Goal: Task Accomplishment & Management: Use online tool/utility

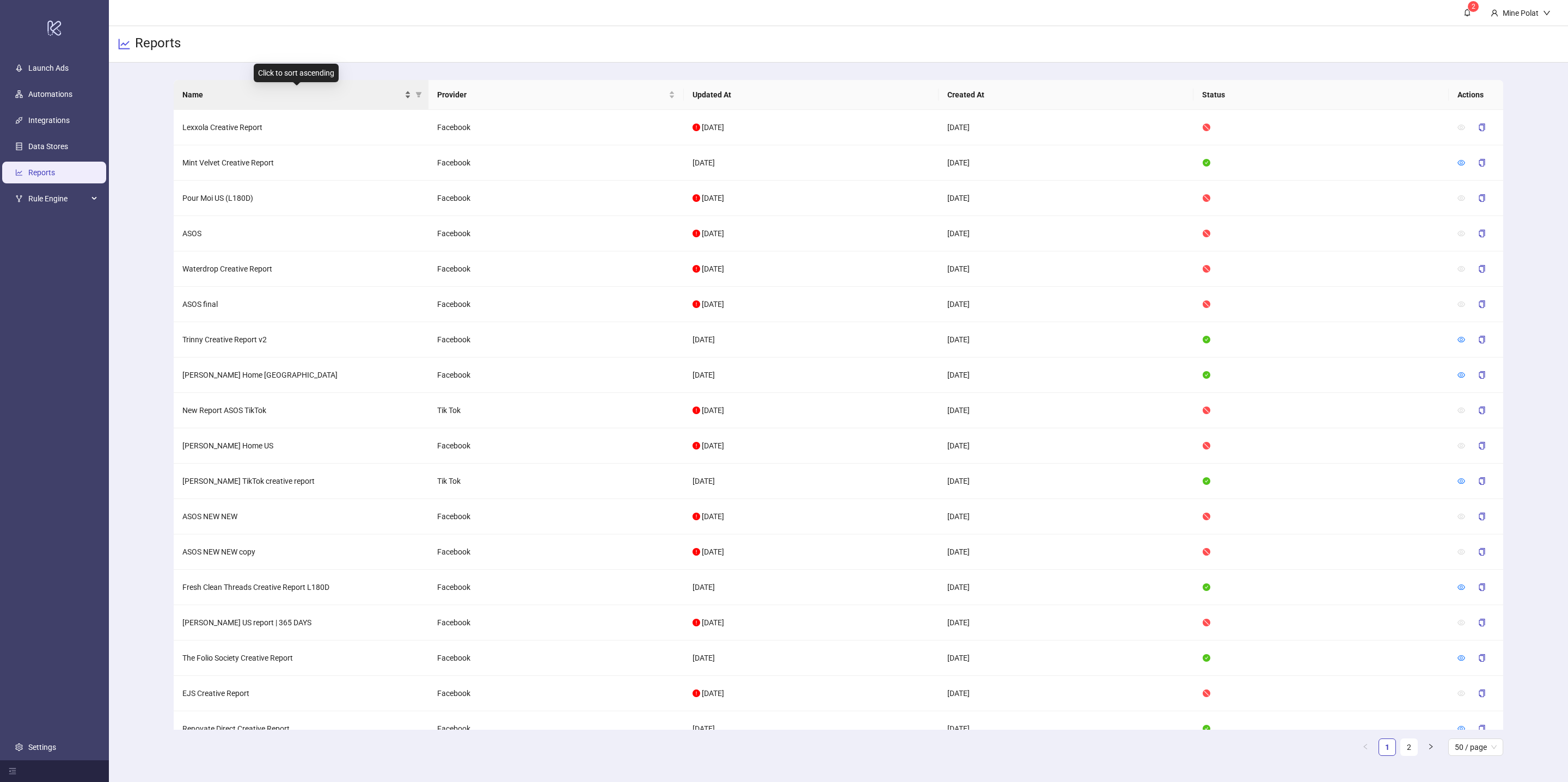
click at [314, 92] on span "Name" at bounding box center [292, 94] width 220 height 12
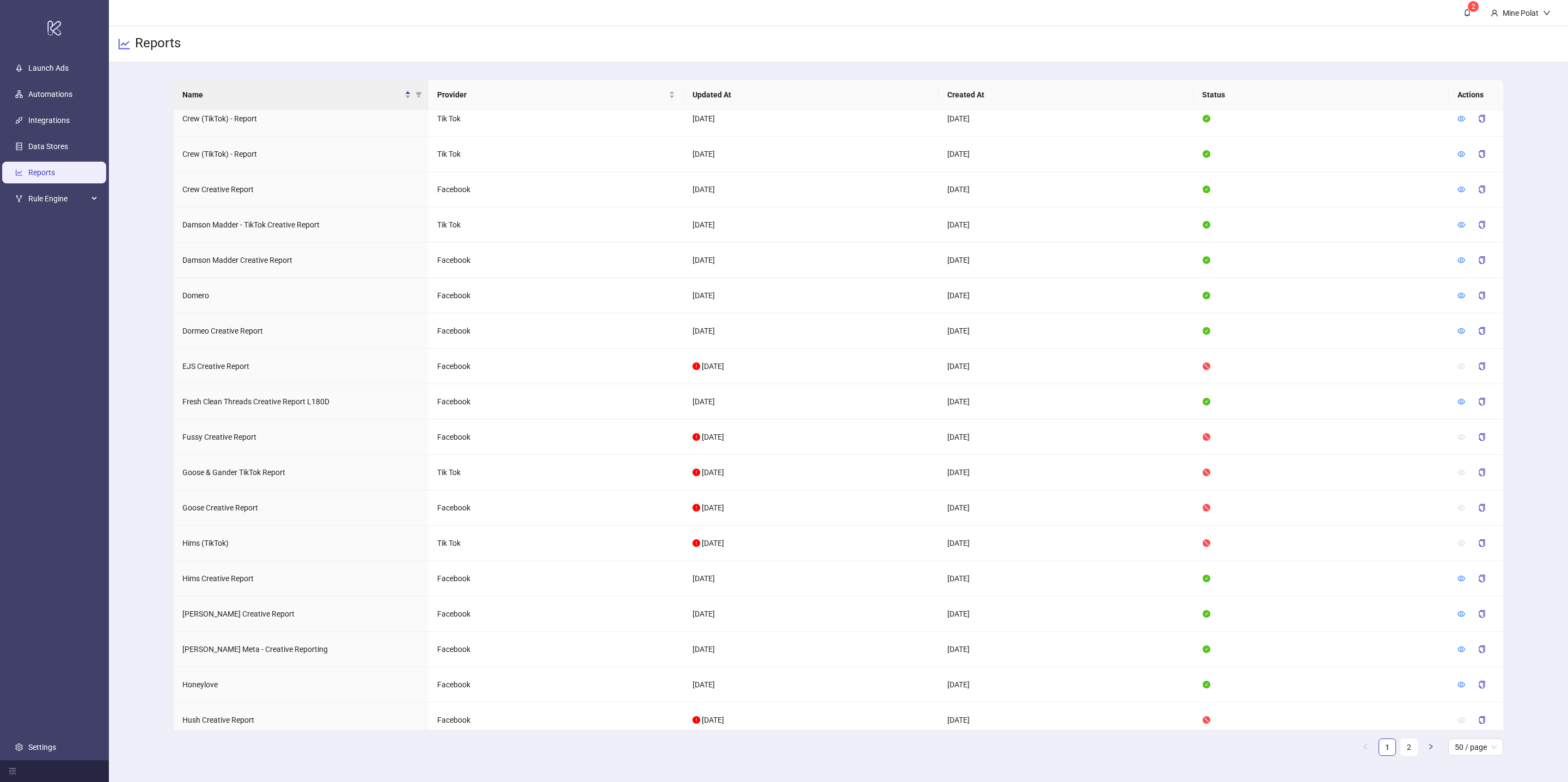
scroll to position [1161, 0]
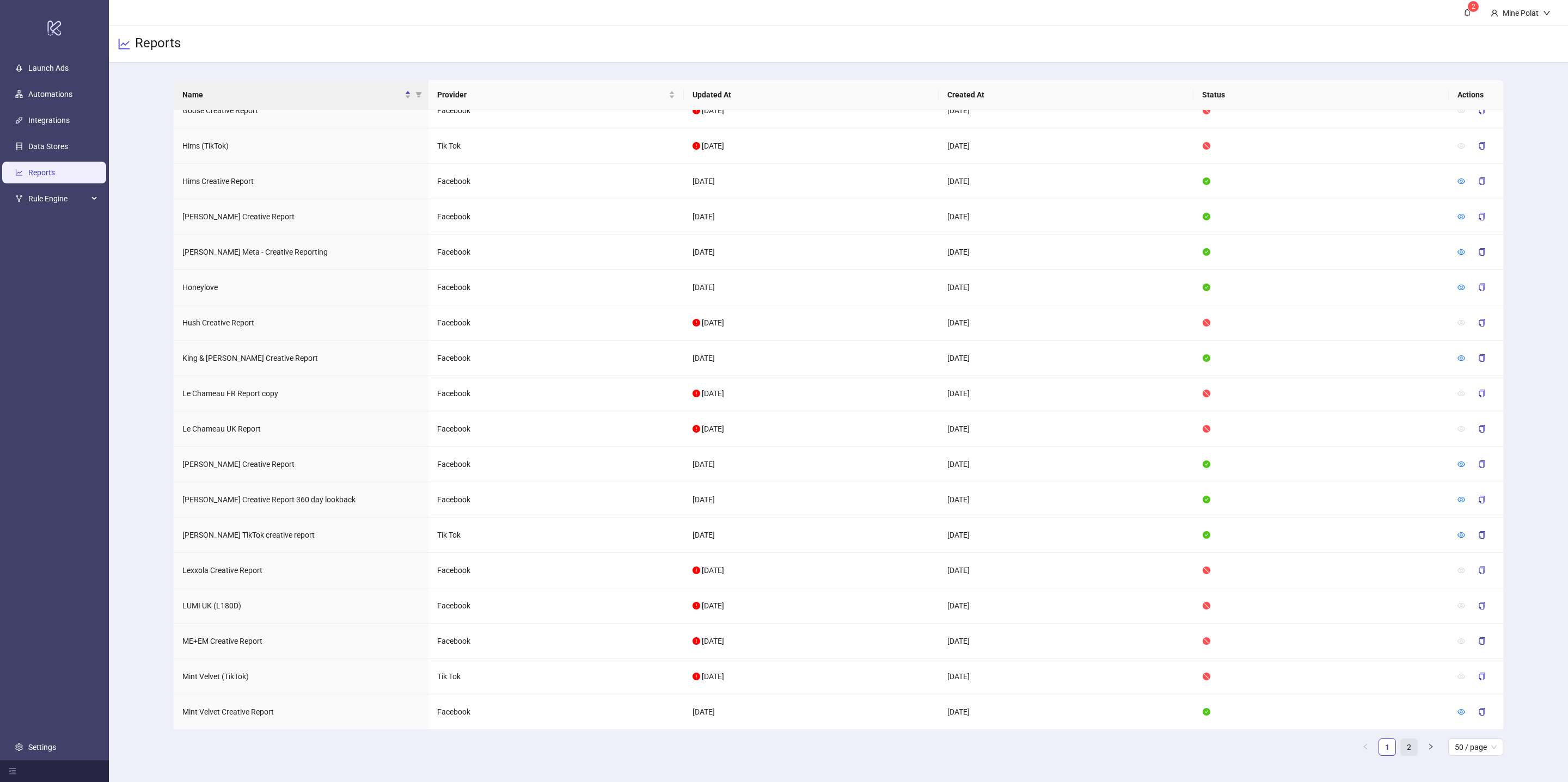
click at [1406, 746] on link "2" at bounding box center [1408, 747] width 16 height 16
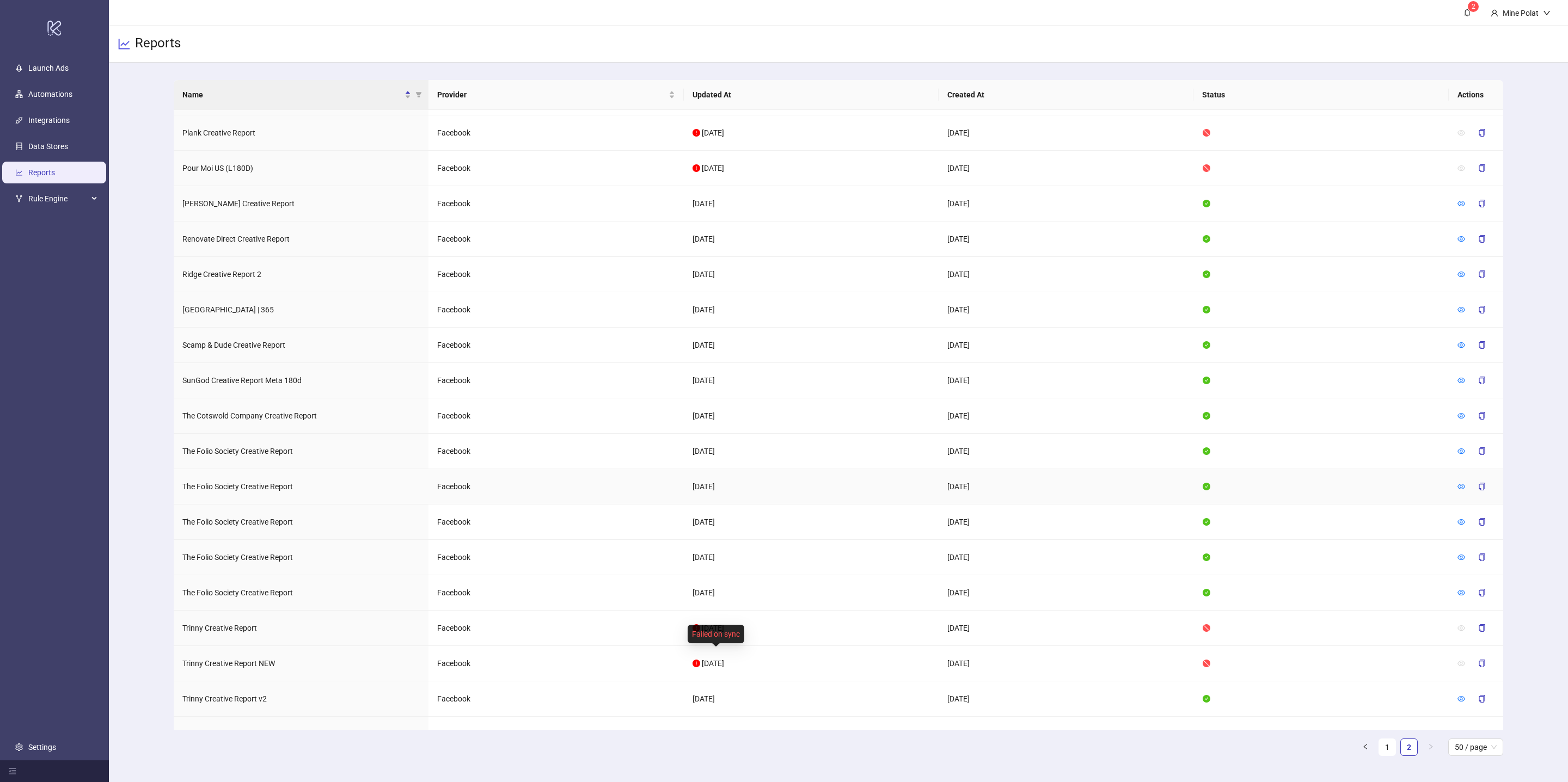
scroll to position [436, 0]
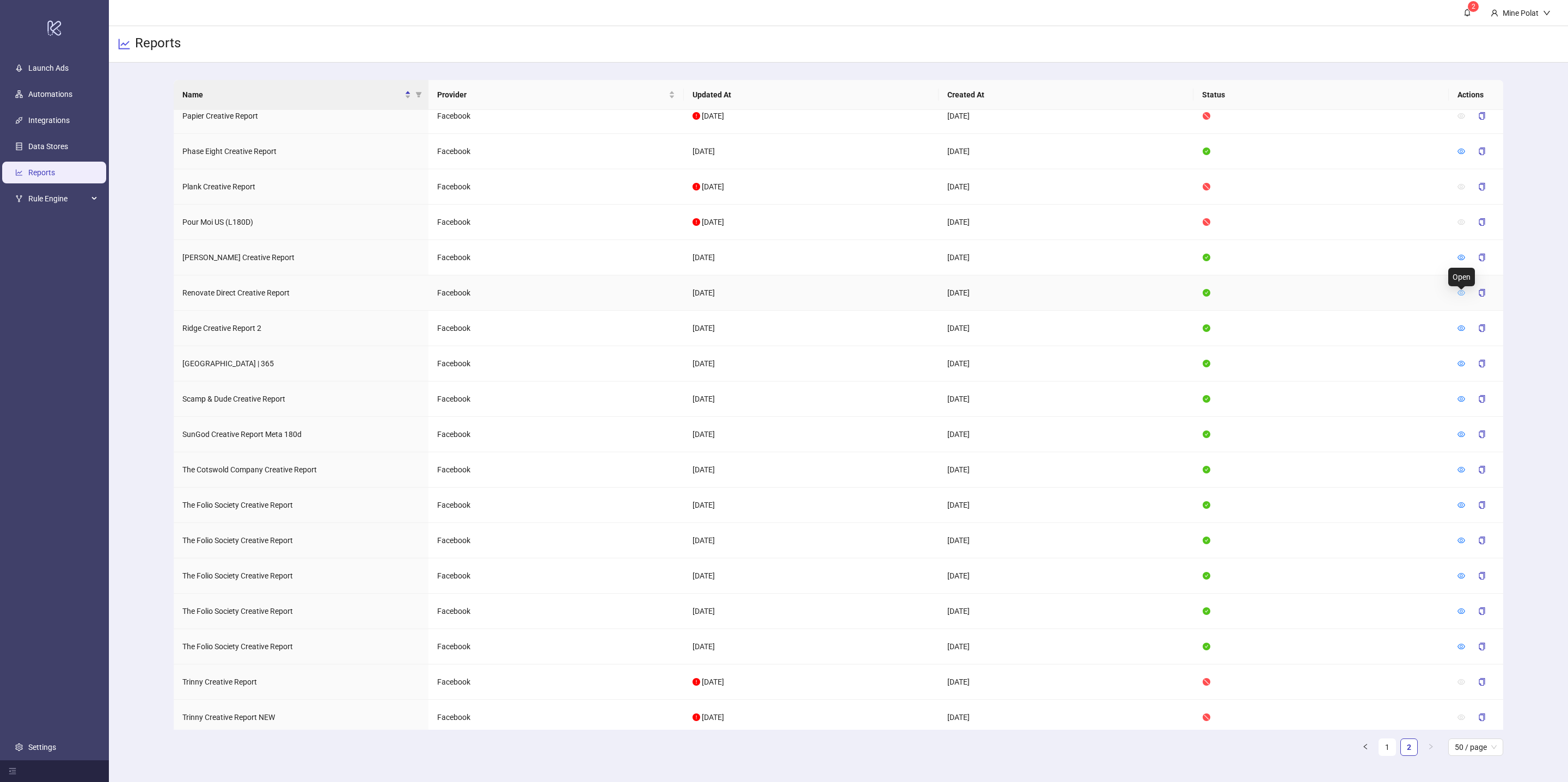
click at [1462, 296] on icon "eye" at bounding box center [1461, 293] width 8 height 8
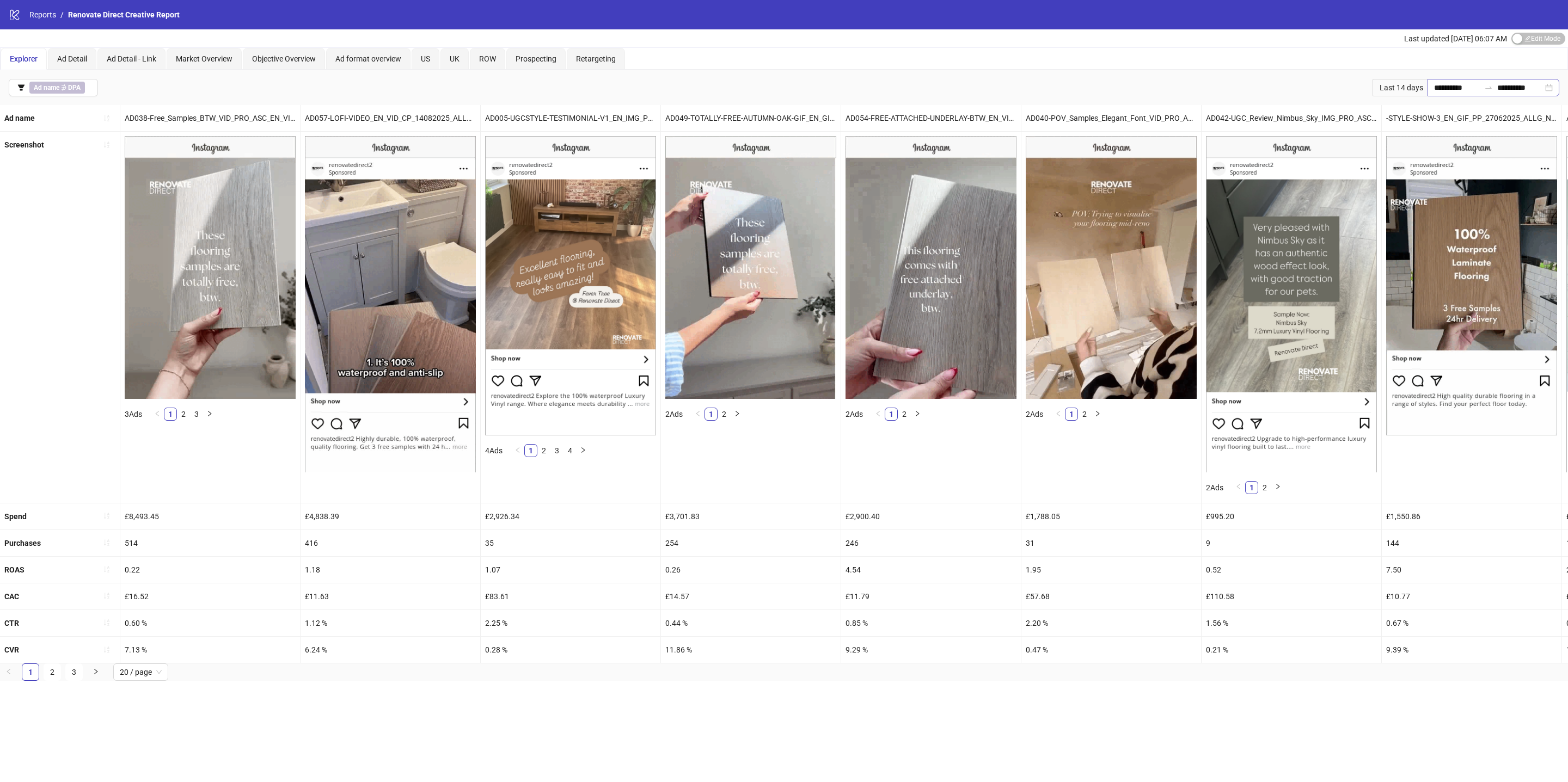
click at [1551, 93] on div "**********" at bounding box center [1493, 88] width 131 height 18
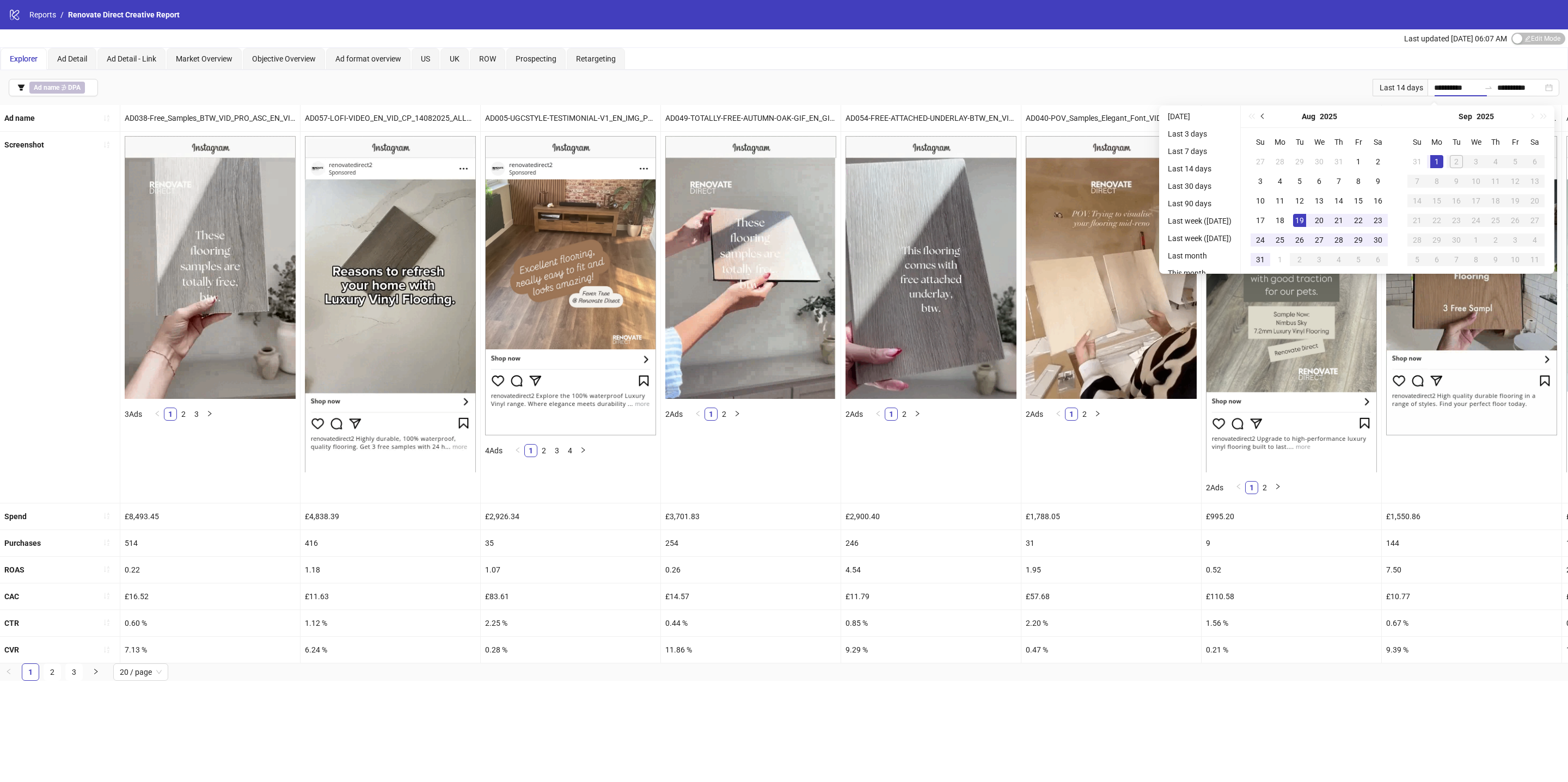
click at [1266, 116] on span "Previous month (PageUp)" at bounding box center [1263, 116] width 5 height 5
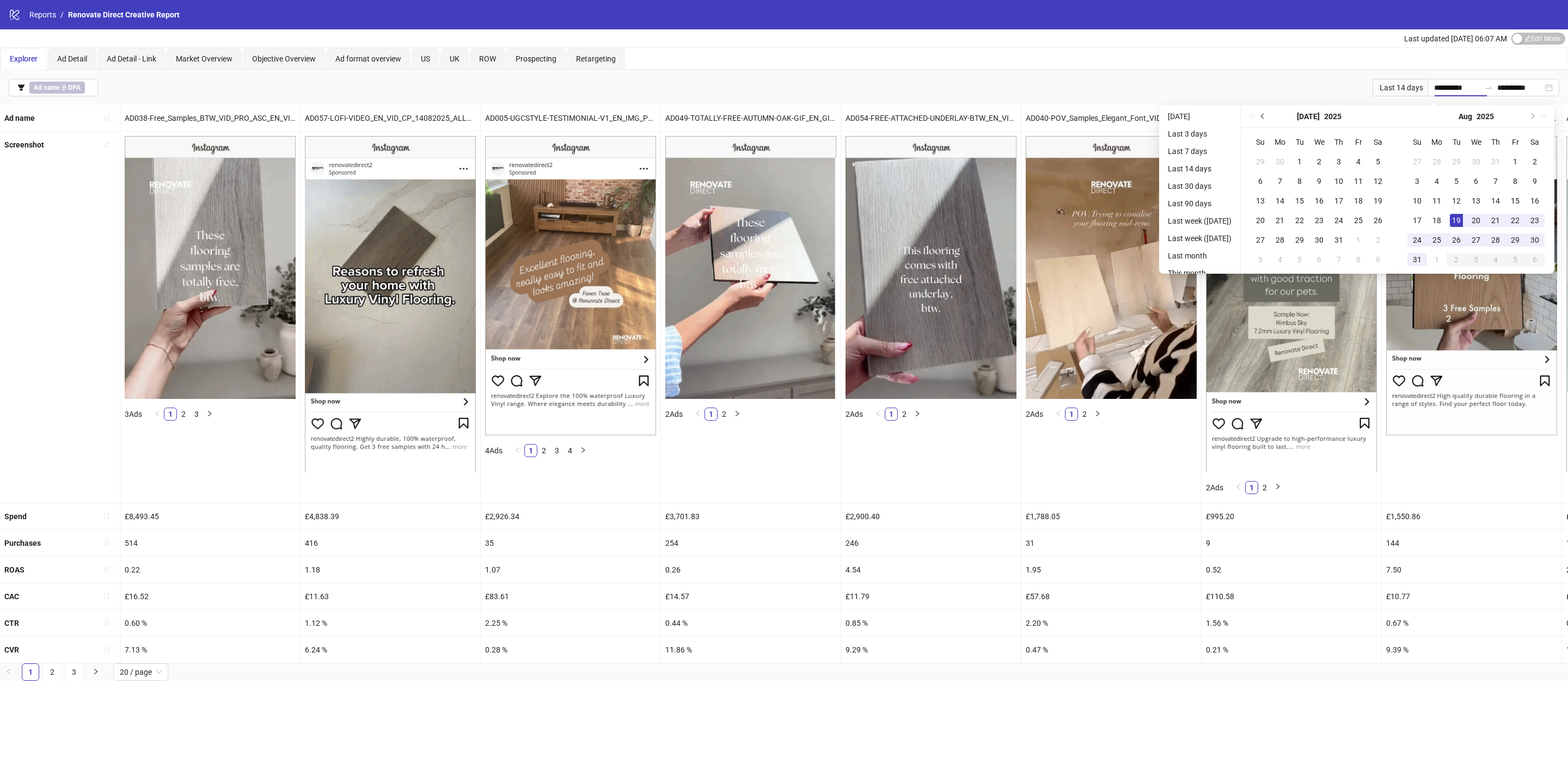
click at [1266, 116] on span "Previous month (PageUp)" at bounding box center [1263, 116] width 5 height 5
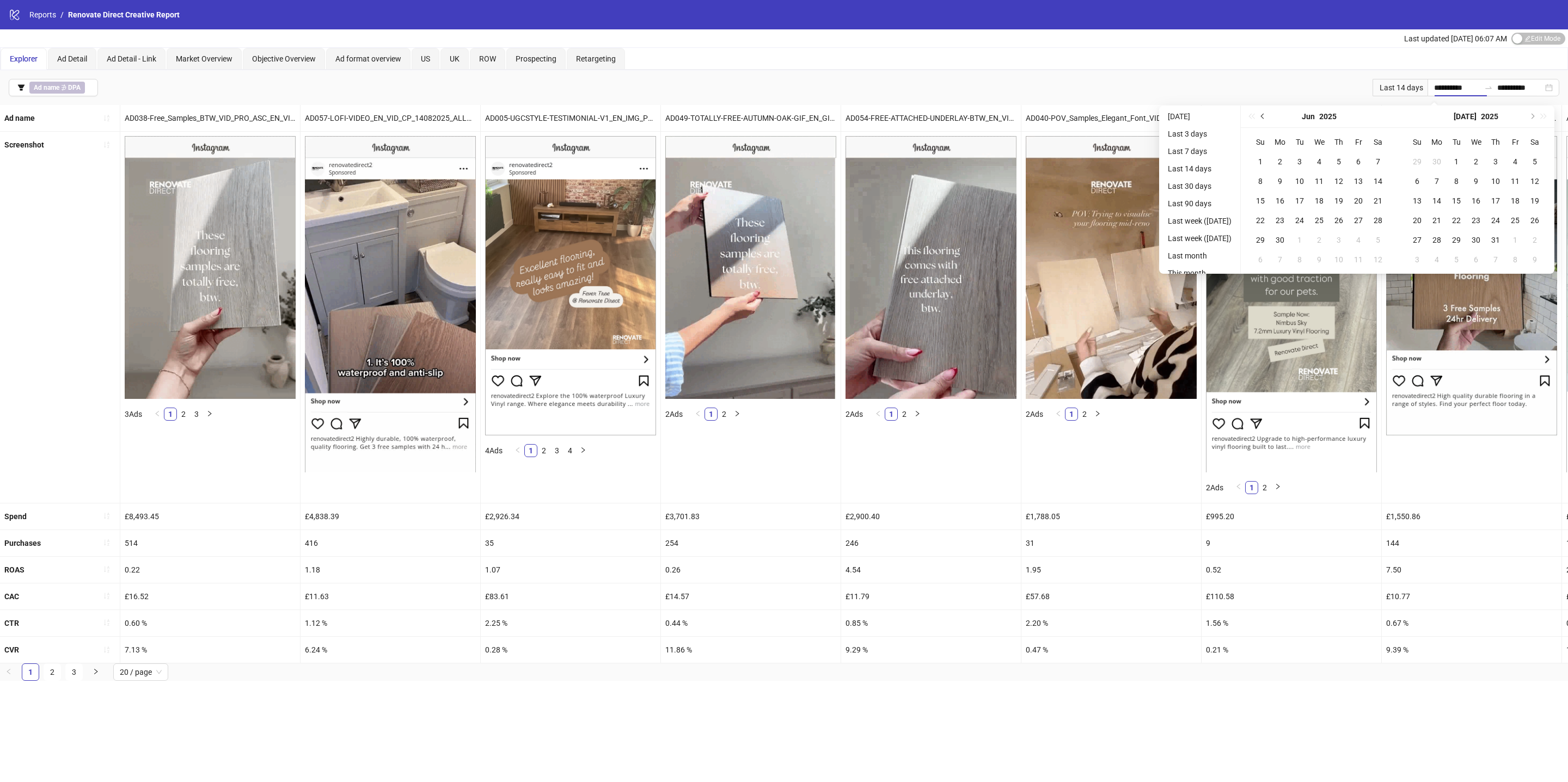
click at [1266, 116] on span "Previous month (PageUp)" at bounding box center [1263, 116] width 5 height 5
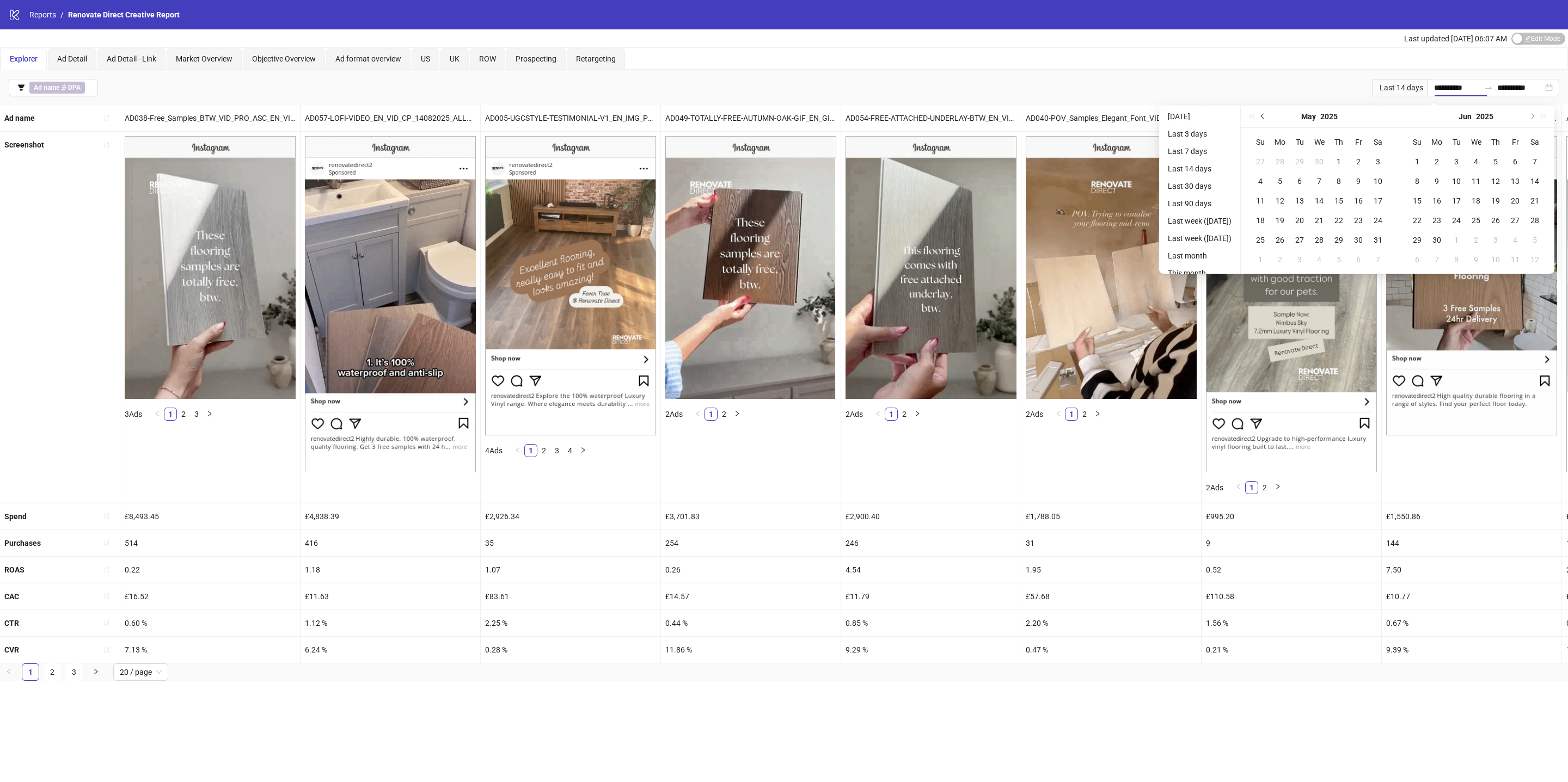
click at [1266, 116] on span "Previous month (PageUp)" at bounding box center [1263, 116] width 5 height 5
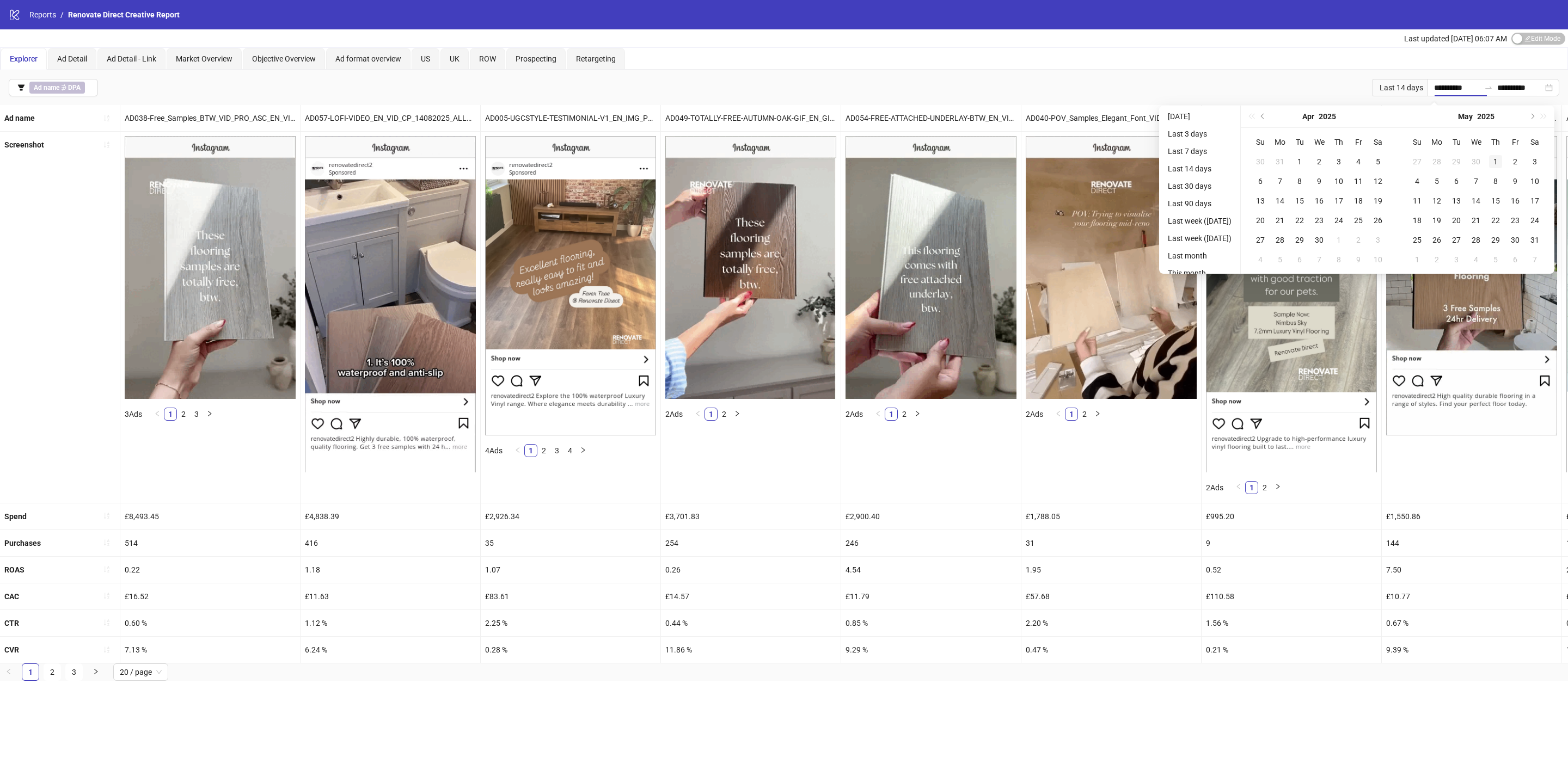
type input "**********"
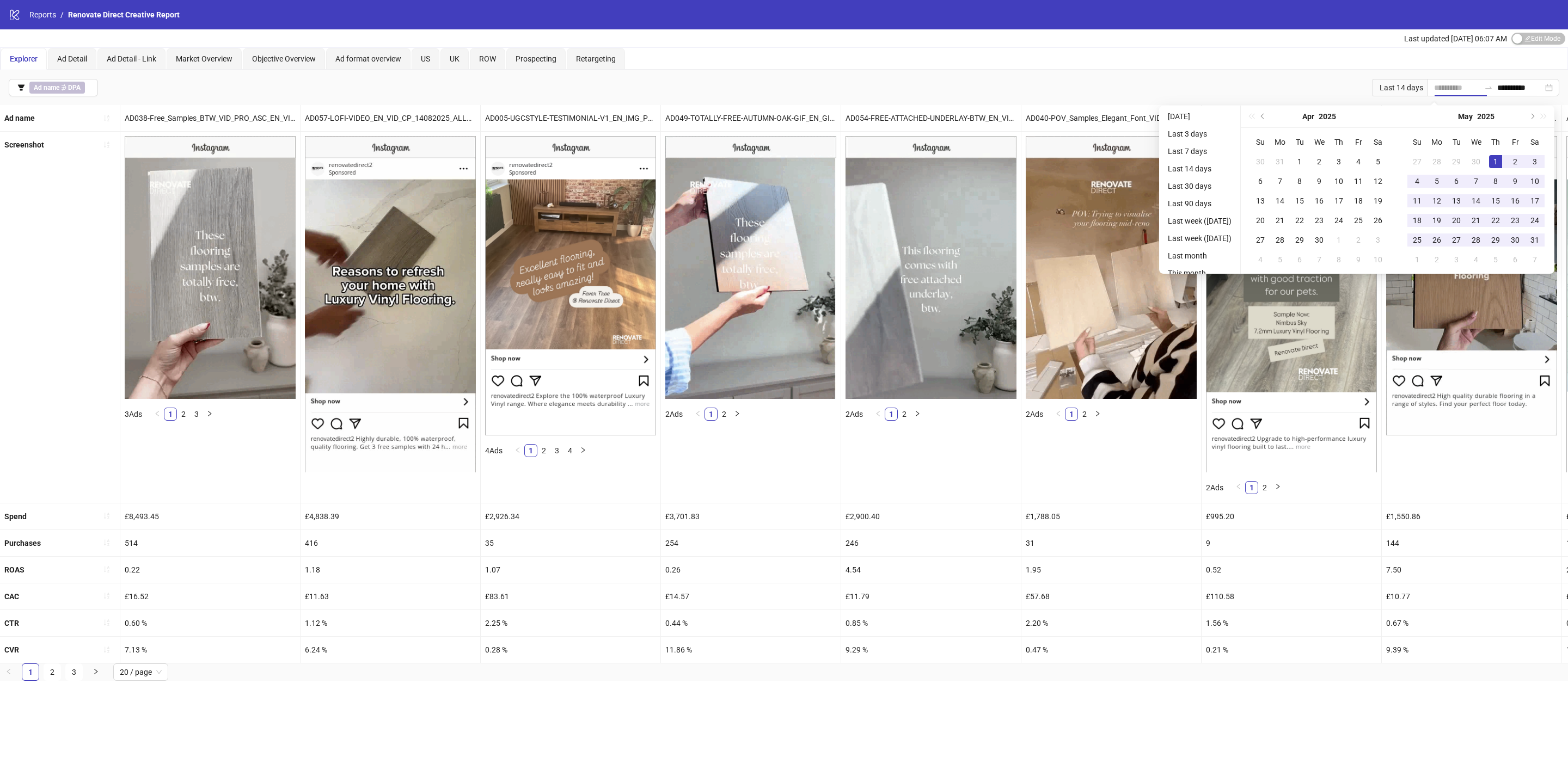
click at [1495, 161] on div "1" at bounding box center [1495, 162] width 13 height 13
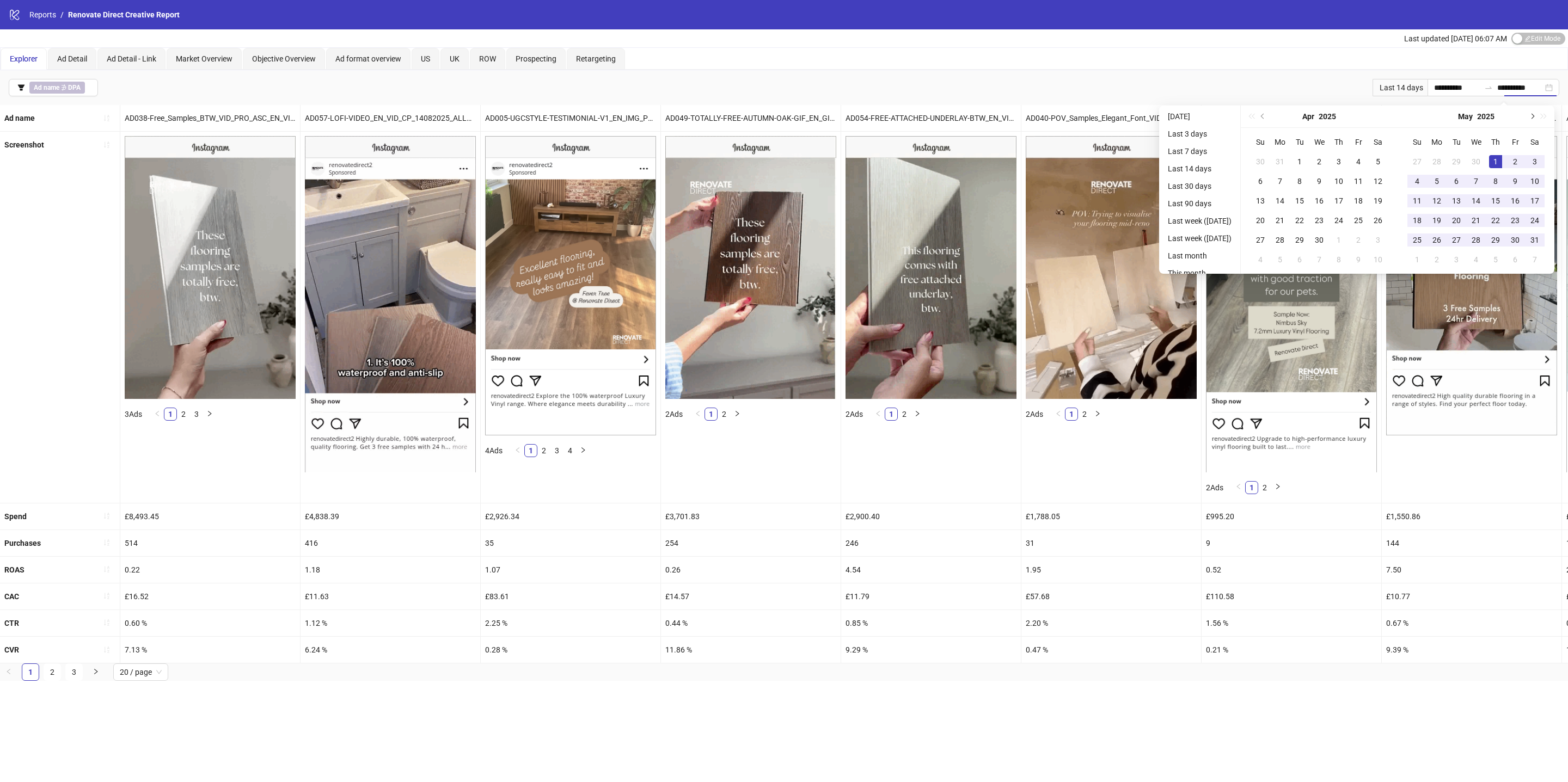
click at [1537, 116] on button "Next month (PageDown)" at bounding box center [1531, 116] width 12 height 22
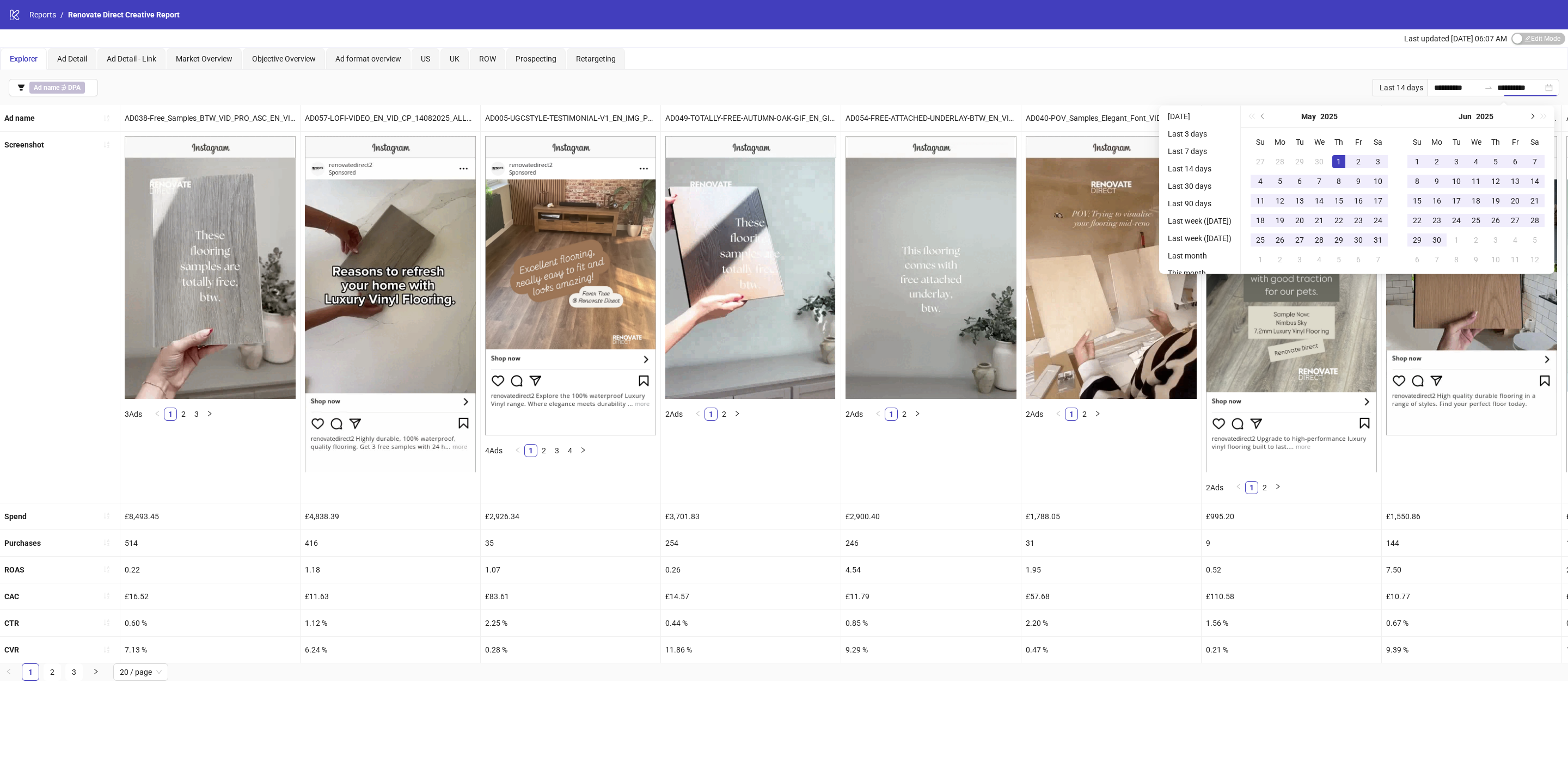
click at [1537, 116] on button "Next month (PageDown)" at bounding box center [1531, 116] width 12 height 22
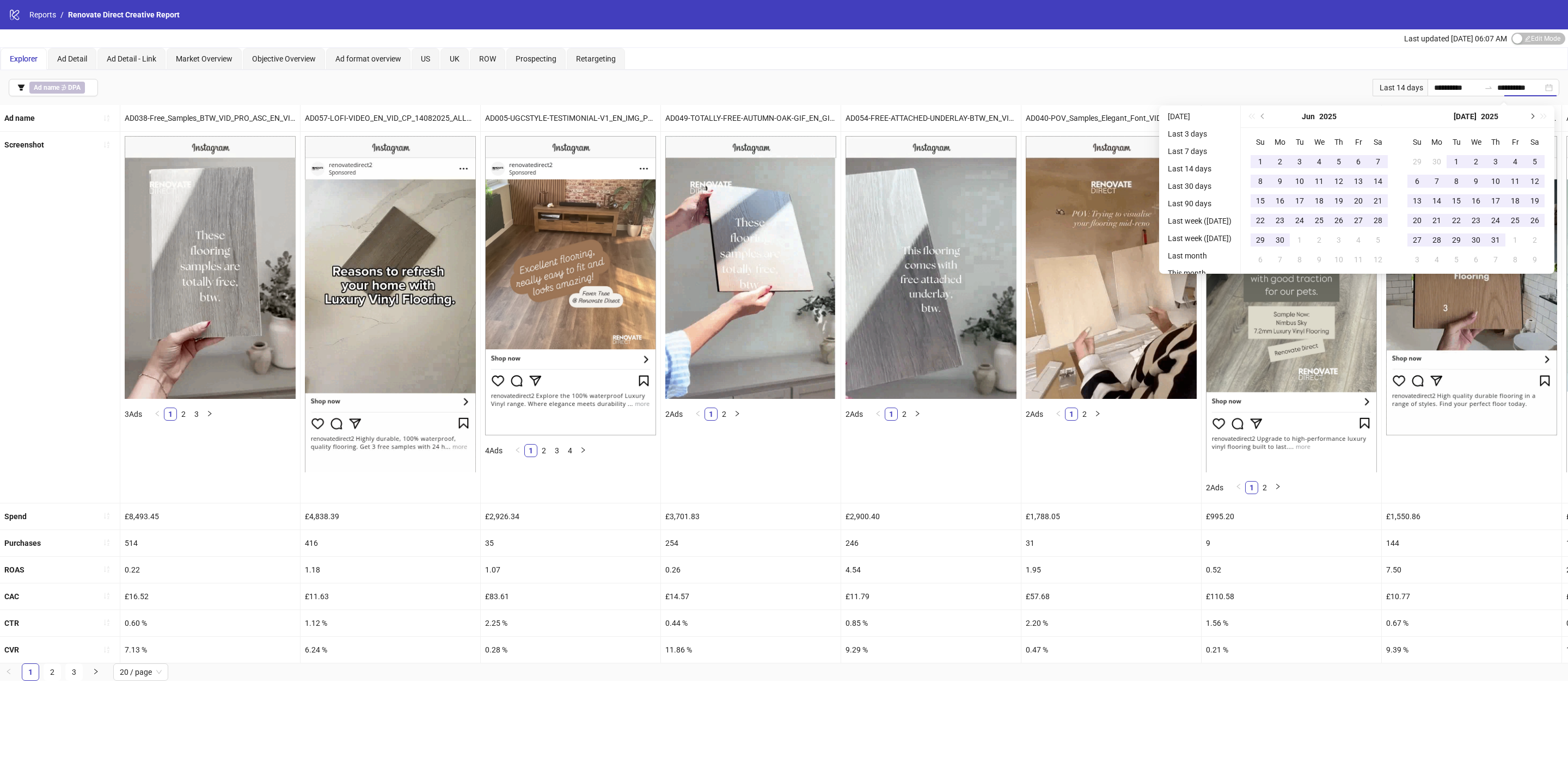
click at [1537, 116] on button "Next month (PageDown)" at bounding box center [1531, 116] width 12 height 22
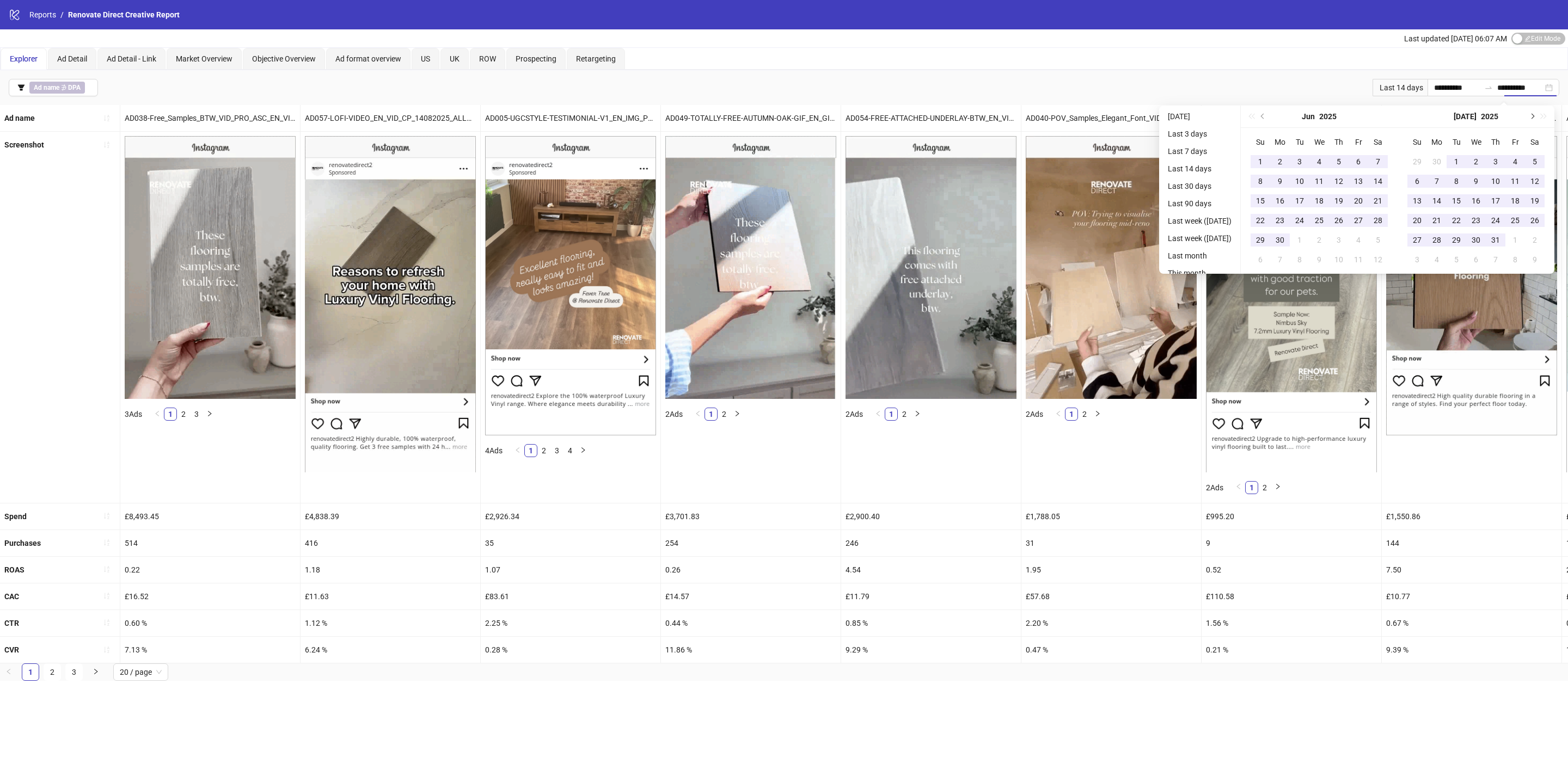
click at [1537, 116] on button "Next month (PageDown)" at bounding box center [1531, 116] width 12 height 22
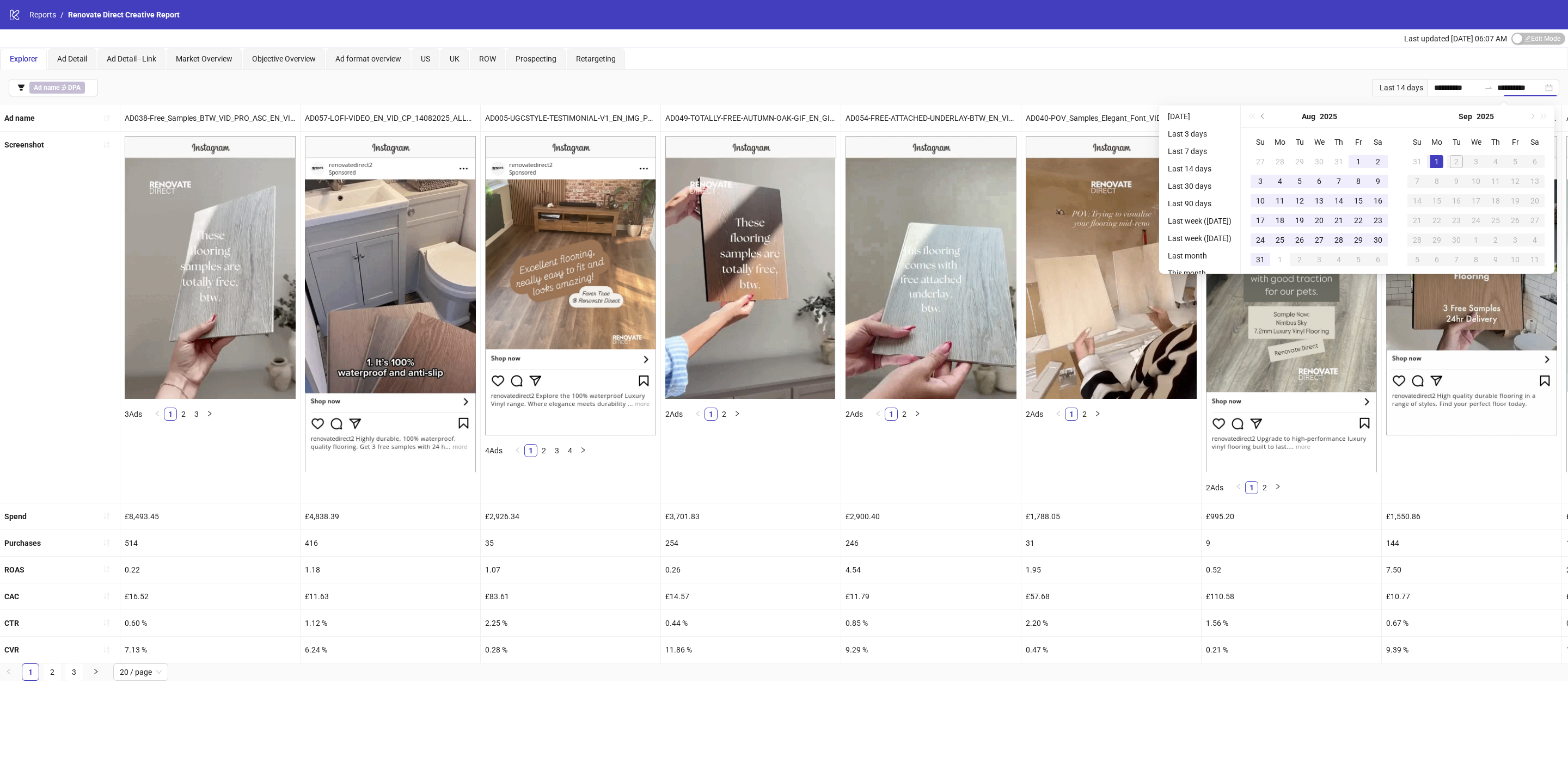
click at [1540, 116] on div "[DATE]" at bounding box center [1476, 116] width 157 height 22
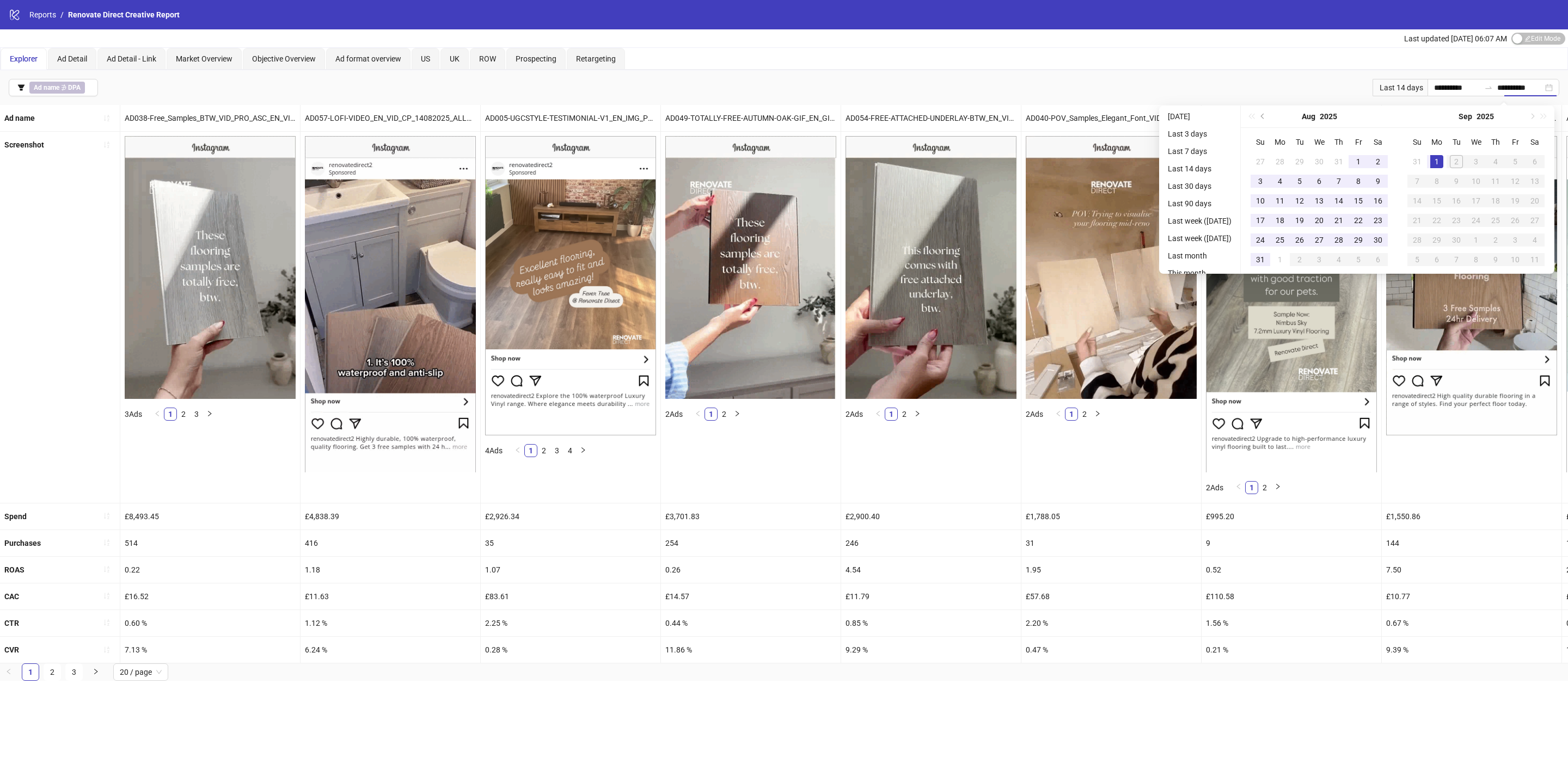
click at [1540, 116] on div "[DATE]" at bounding box center [1476, 116] width 157 height 22
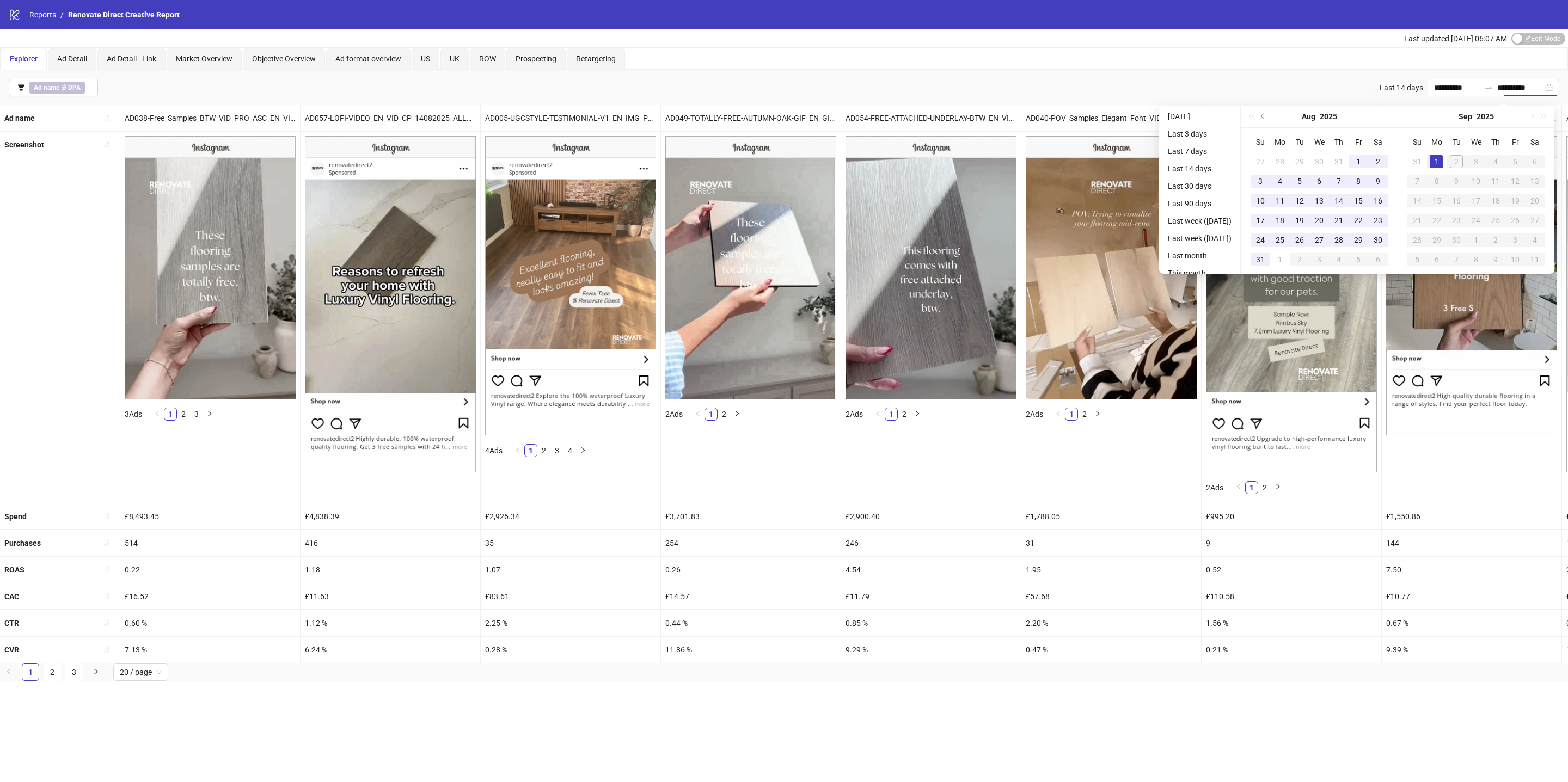
type input "**********"
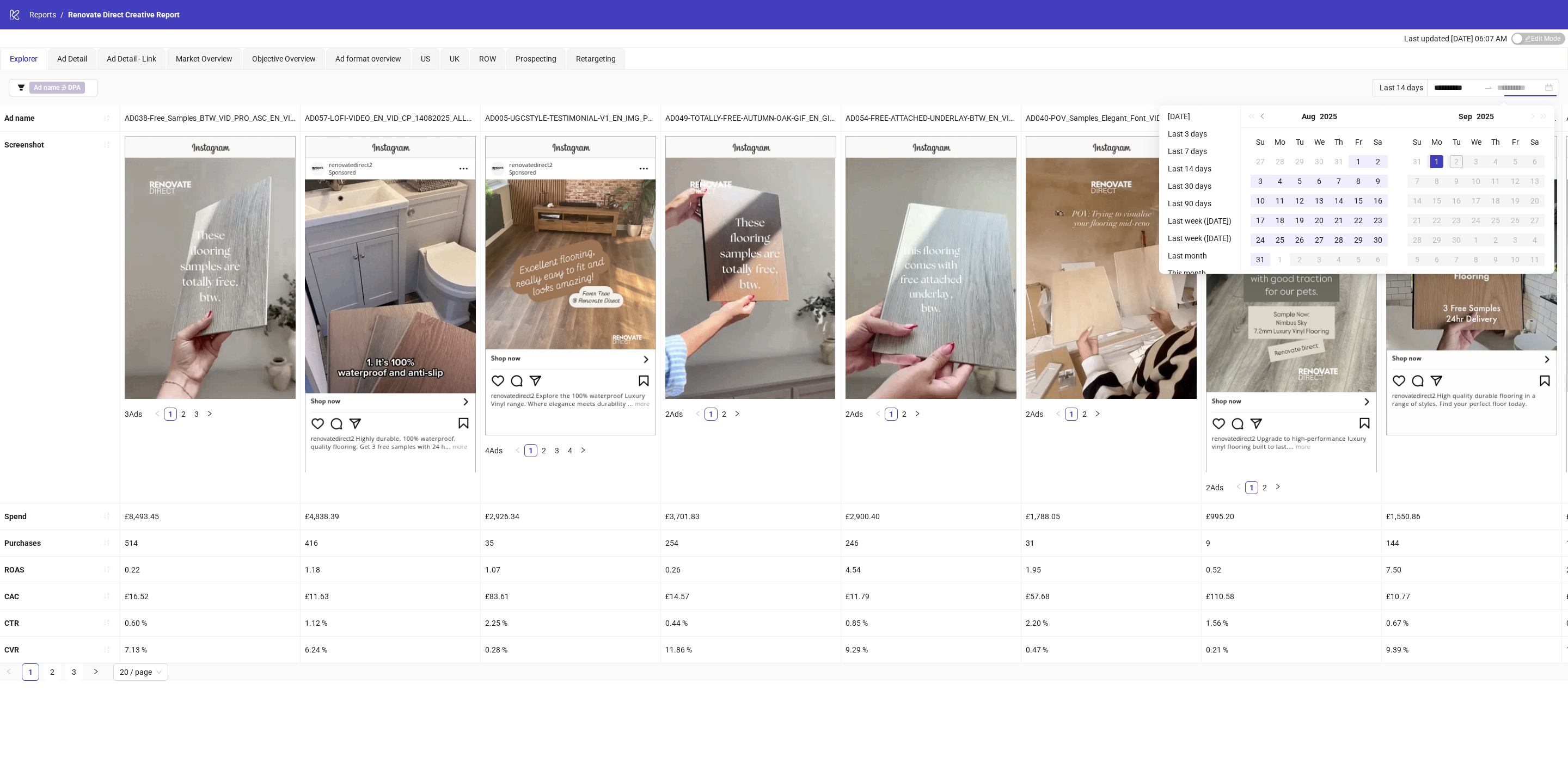
click at [1446, 161] on td "1" at bounding box center [1437, 162] width 20 height 20
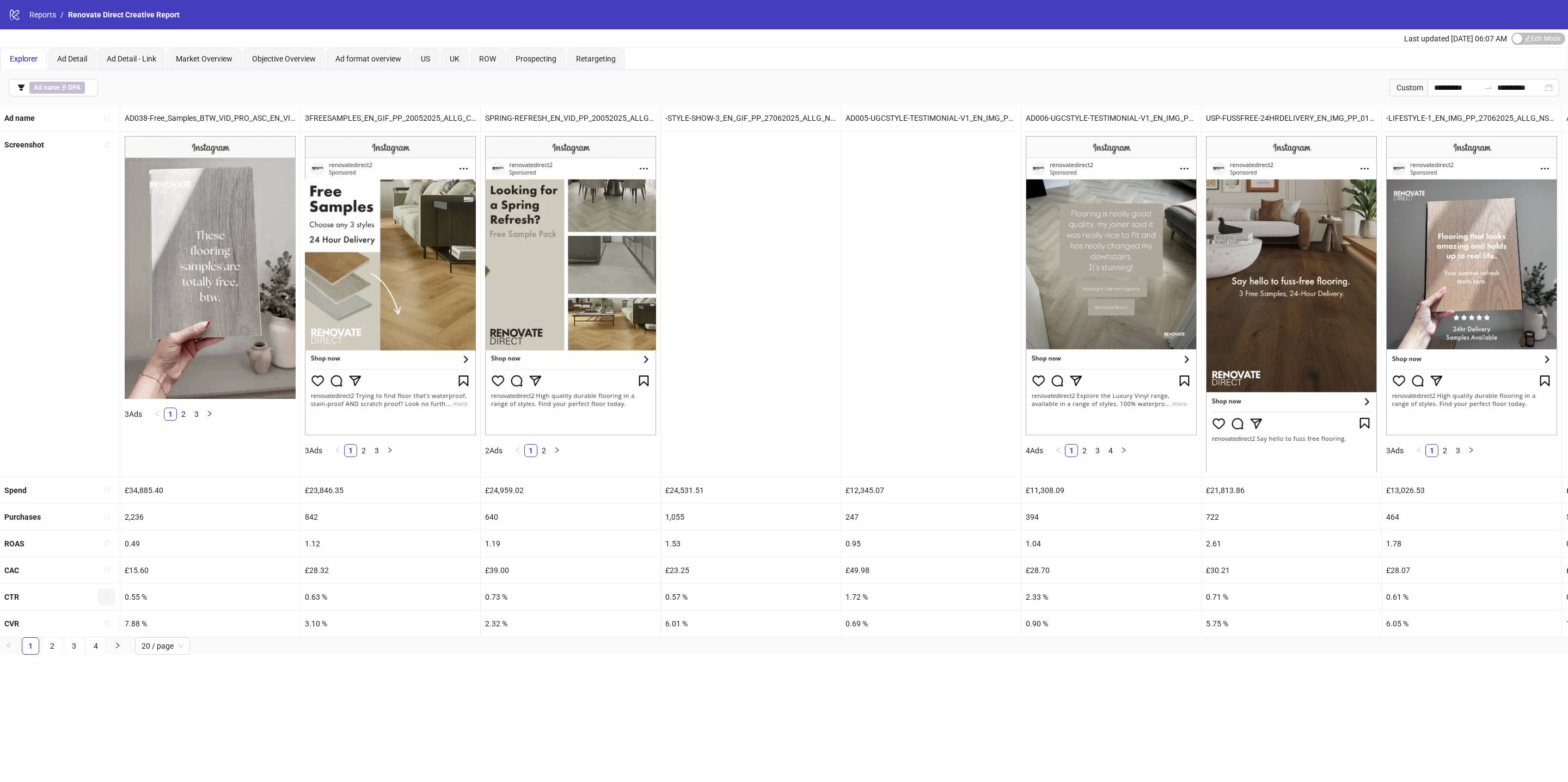
click at [110, 600] on icon "sort-ascending" at bounding box center [107, 596] width 8 height 8
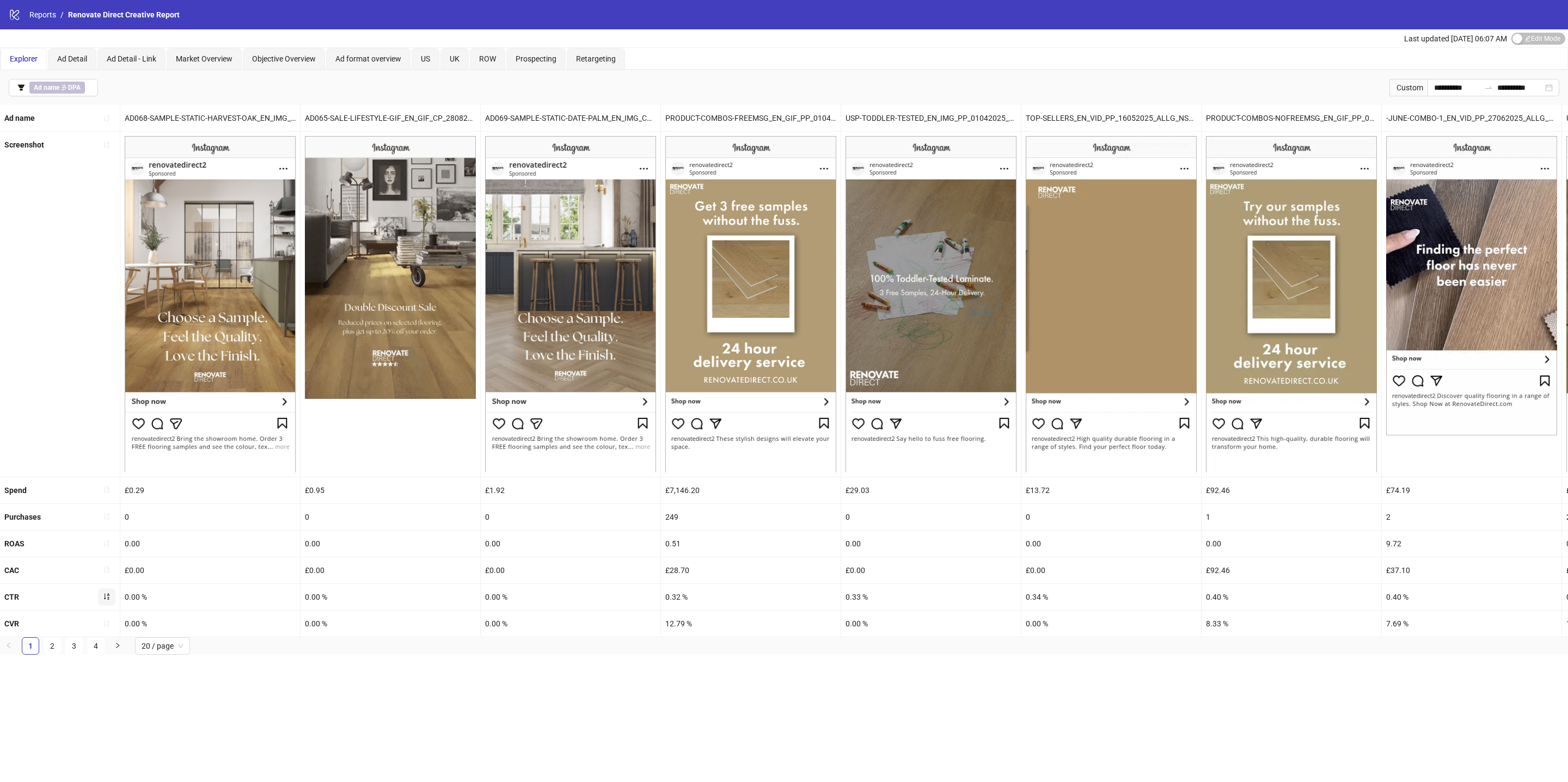
click at [110, 600] on icon "sort-ascending" at bounding box center [107, 596] width 8 height 8
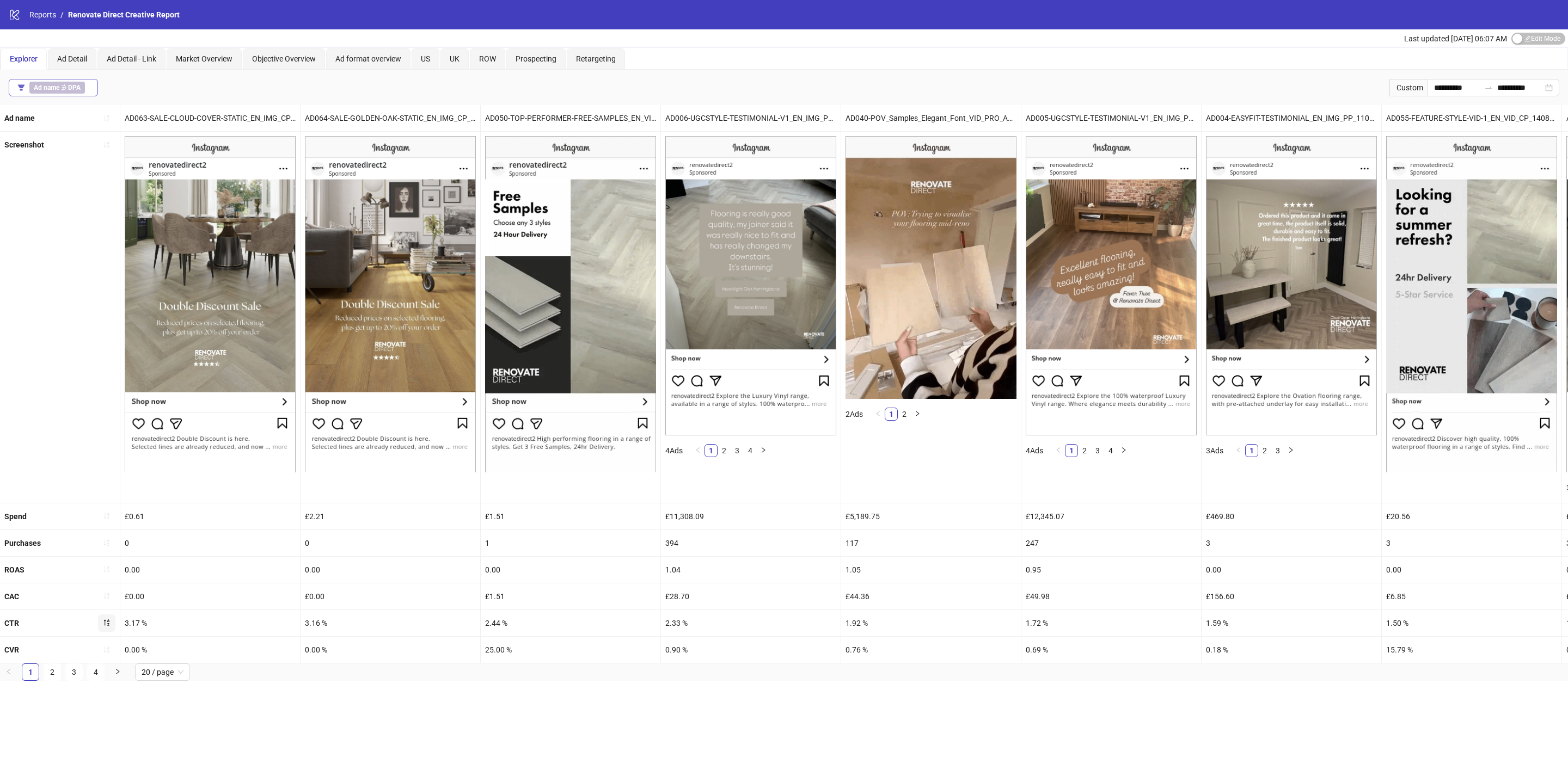
click at [98, 87] on button "Ad name ∌ DPA" at bounding box center [53, 88] width 90 height 18
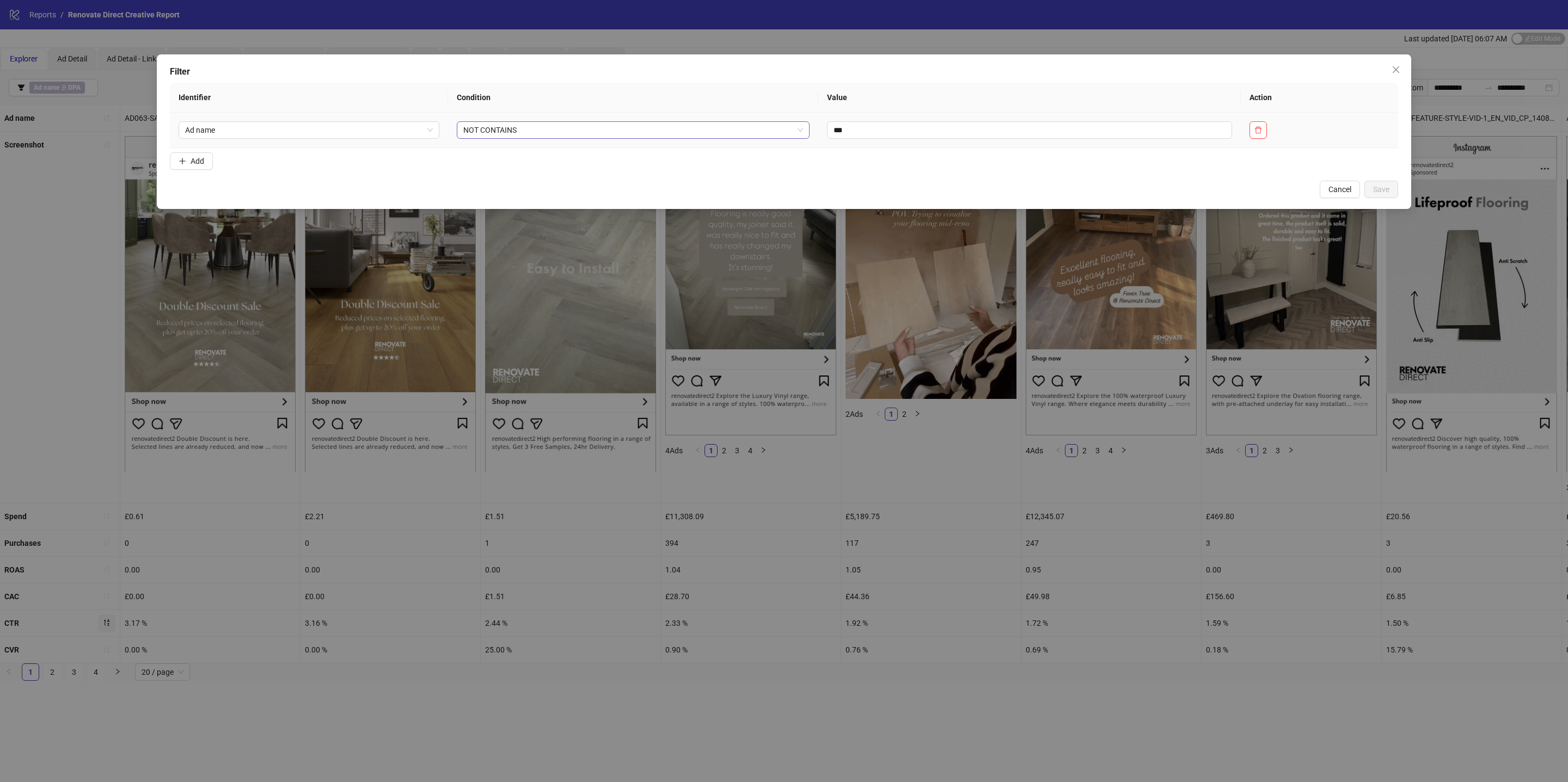
click at [572, 134] on span "NOT CONTAINS" at bounding box center [633, 130] width 340 height 16
click at [192, 162] on span "Add" at bounding box center [197, 162] width 13 height 9
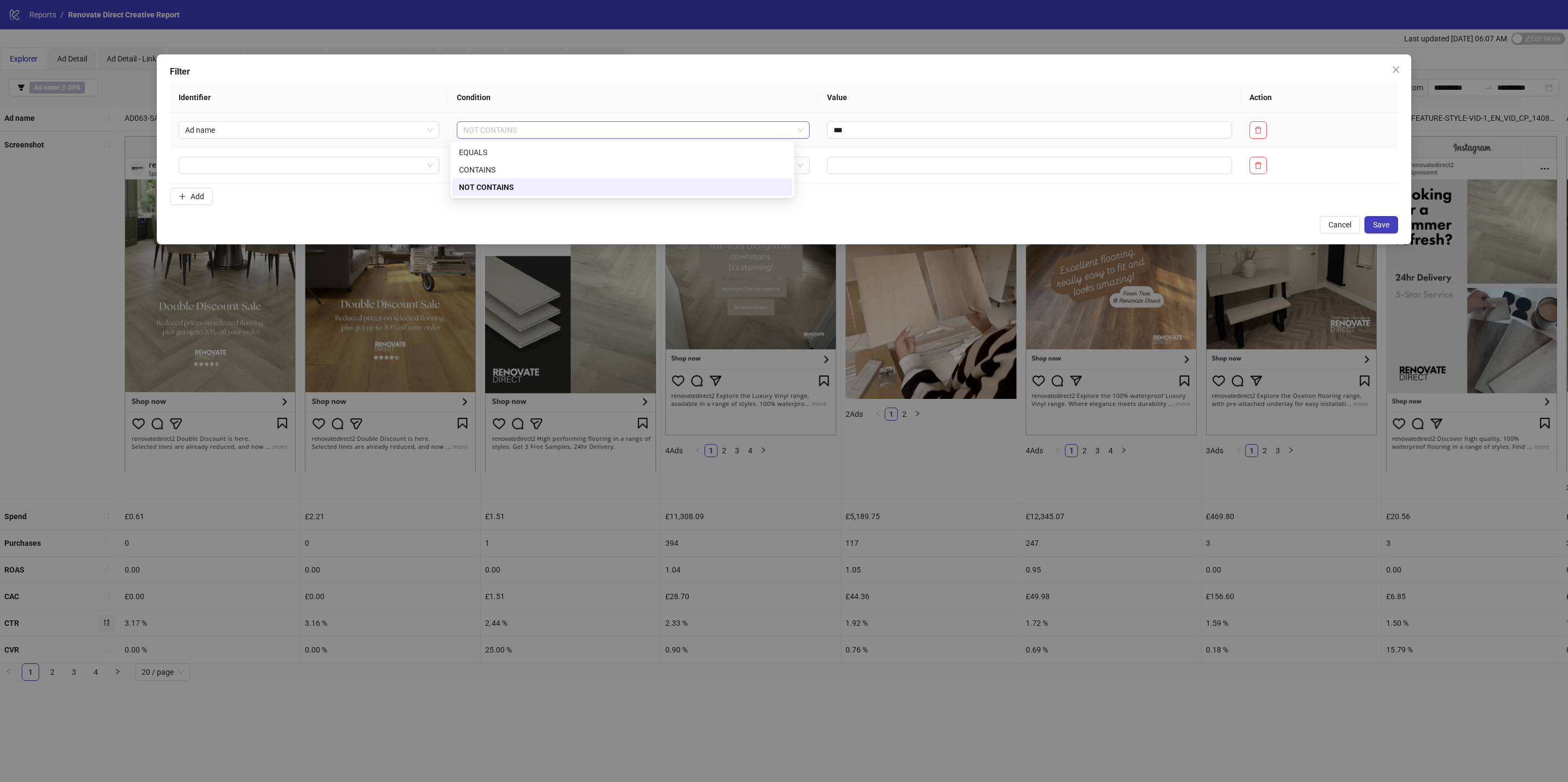
click at [516, 137] on span "NOT CONTAINS" at bounding box center [633, 130] width 340 height 16
click at [516, 168] on div "CONTAINS" at bounding box center [622, 170] width 327 height 12
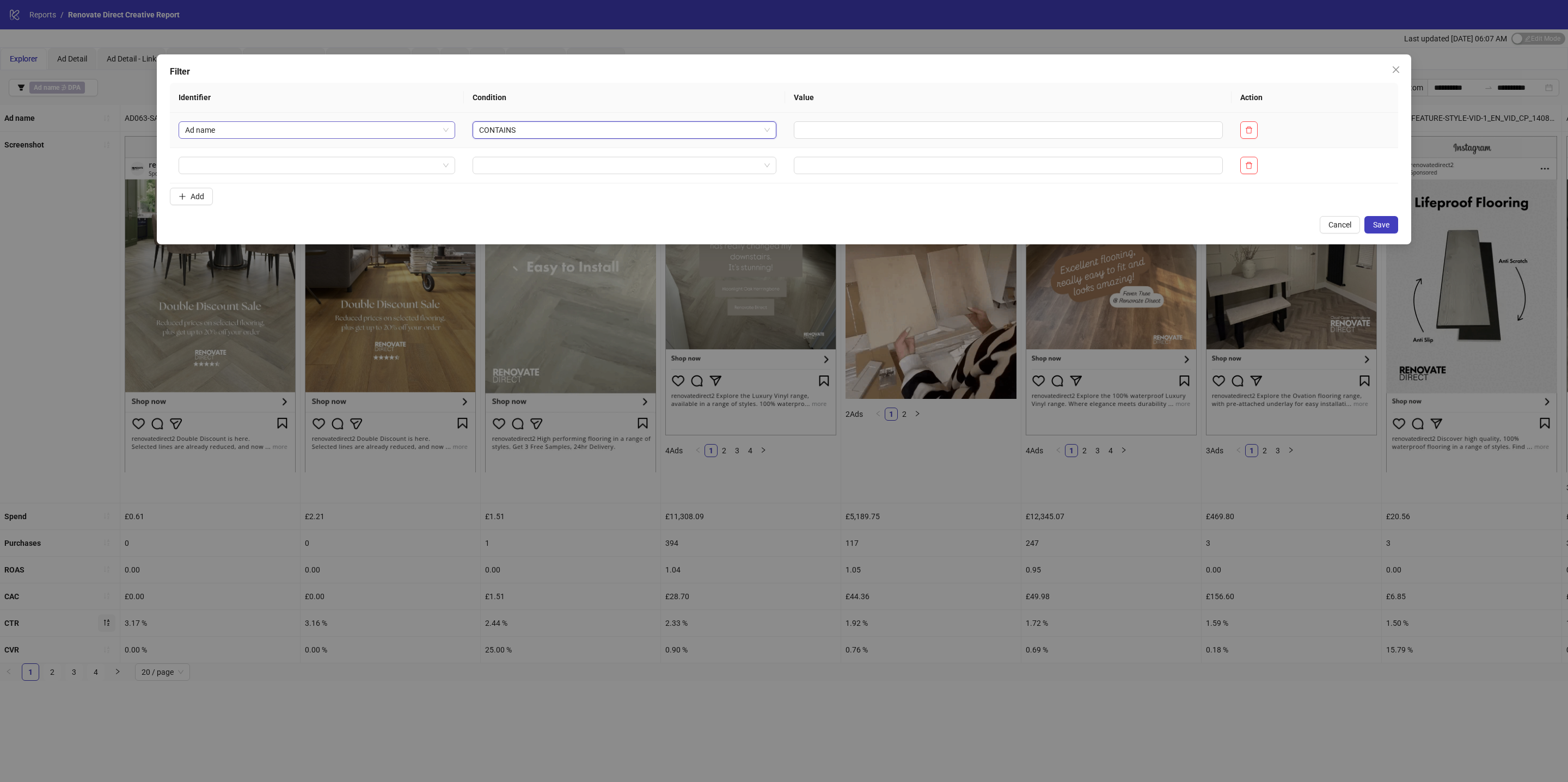
click at [394, 130] on span "Ad name" at bounding box center [316, 130] width 264 height 16
type input "*****"
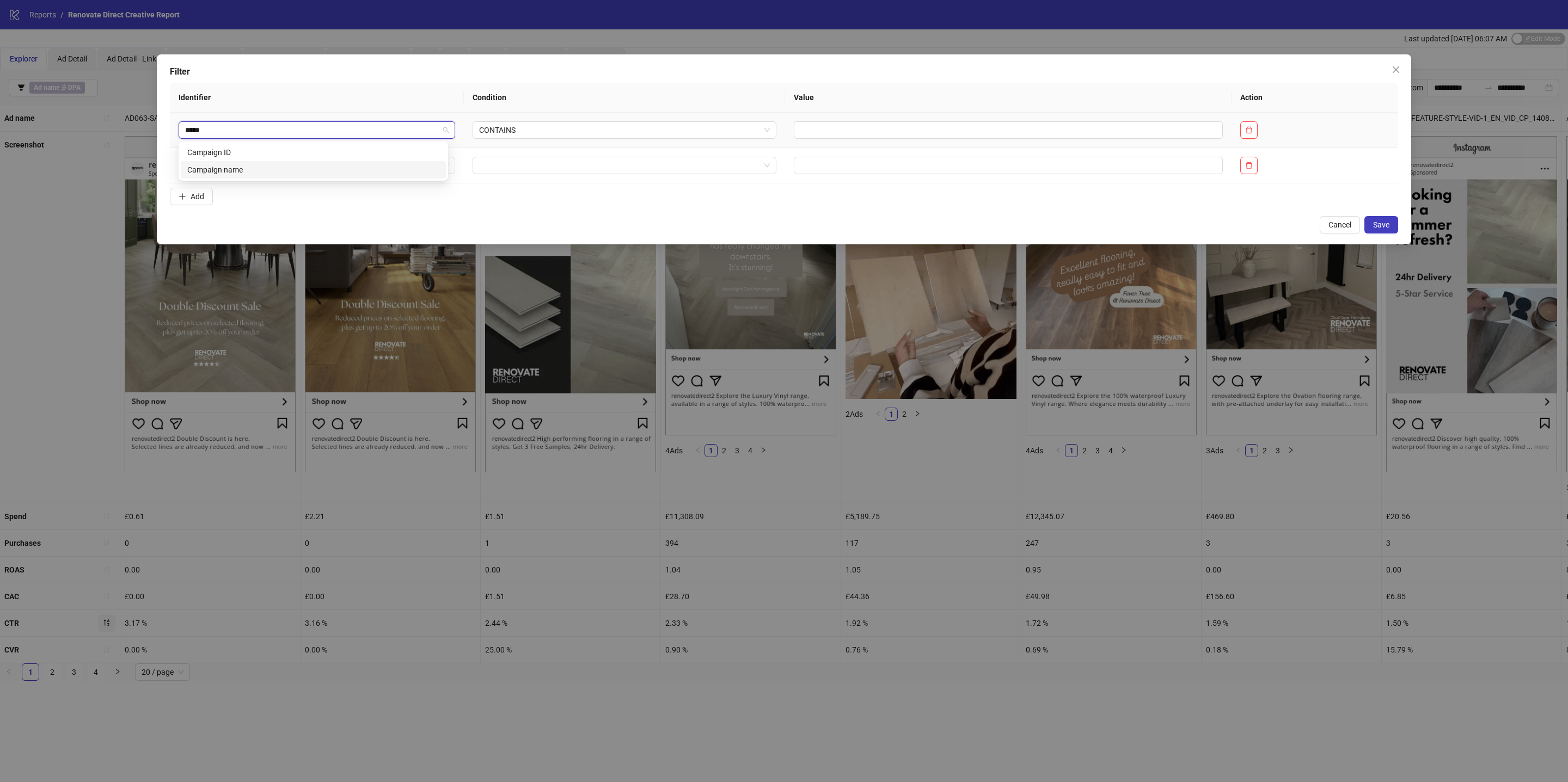
click at [347, 169] on div "Campaign name" at bounding box center [313, 170] width 252 height 12
click at [907, 133] on input "text" at bounding box center [1039, 130] width 393 height 18
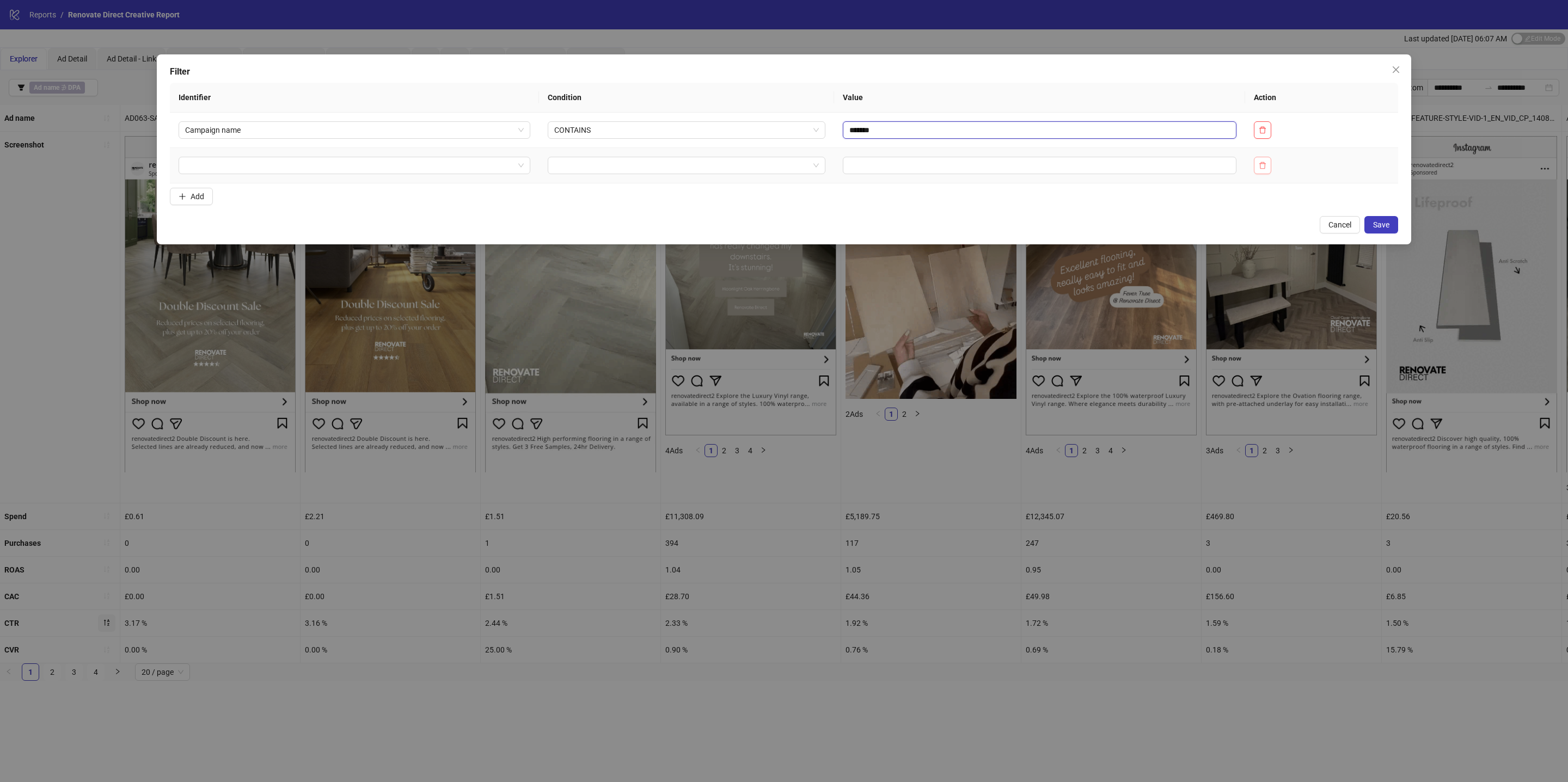
type input "*******"
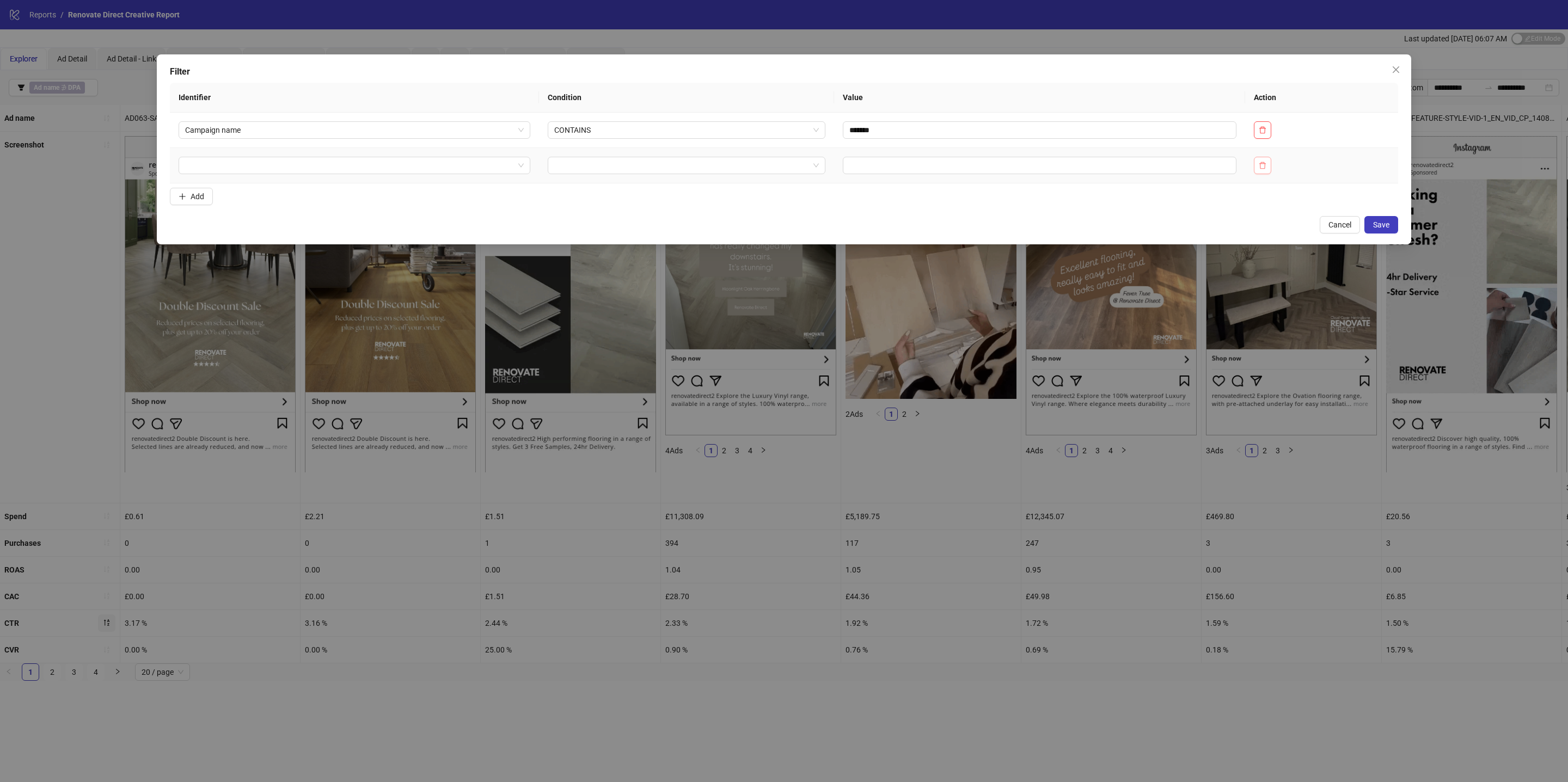
click at [1268, 159] on button "button" at bounding box center [1263, 166] width 18 height 18
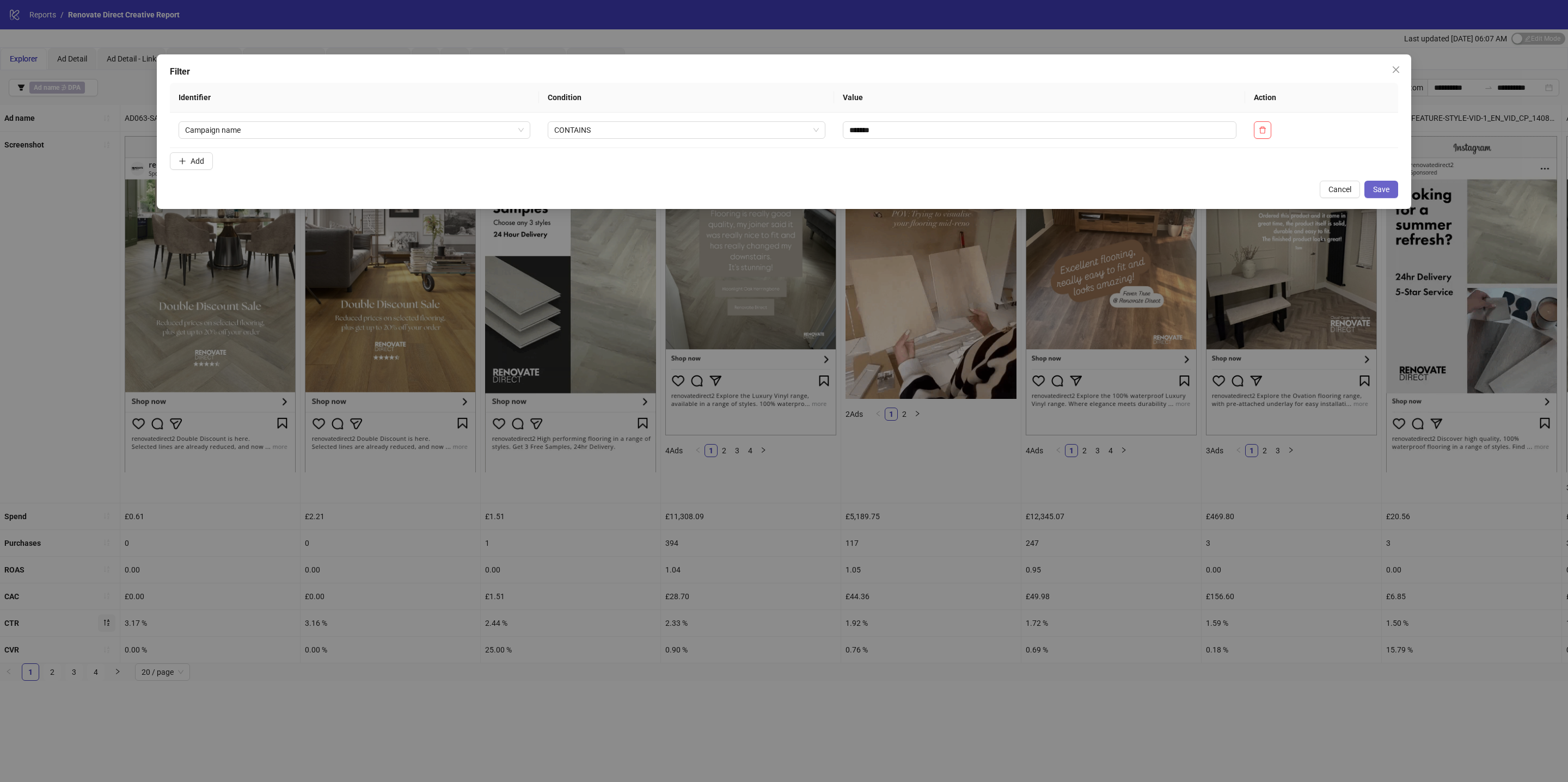
click at [1386, 193] on span "Save" at bounding box center [1381, 189] width 16 height 9
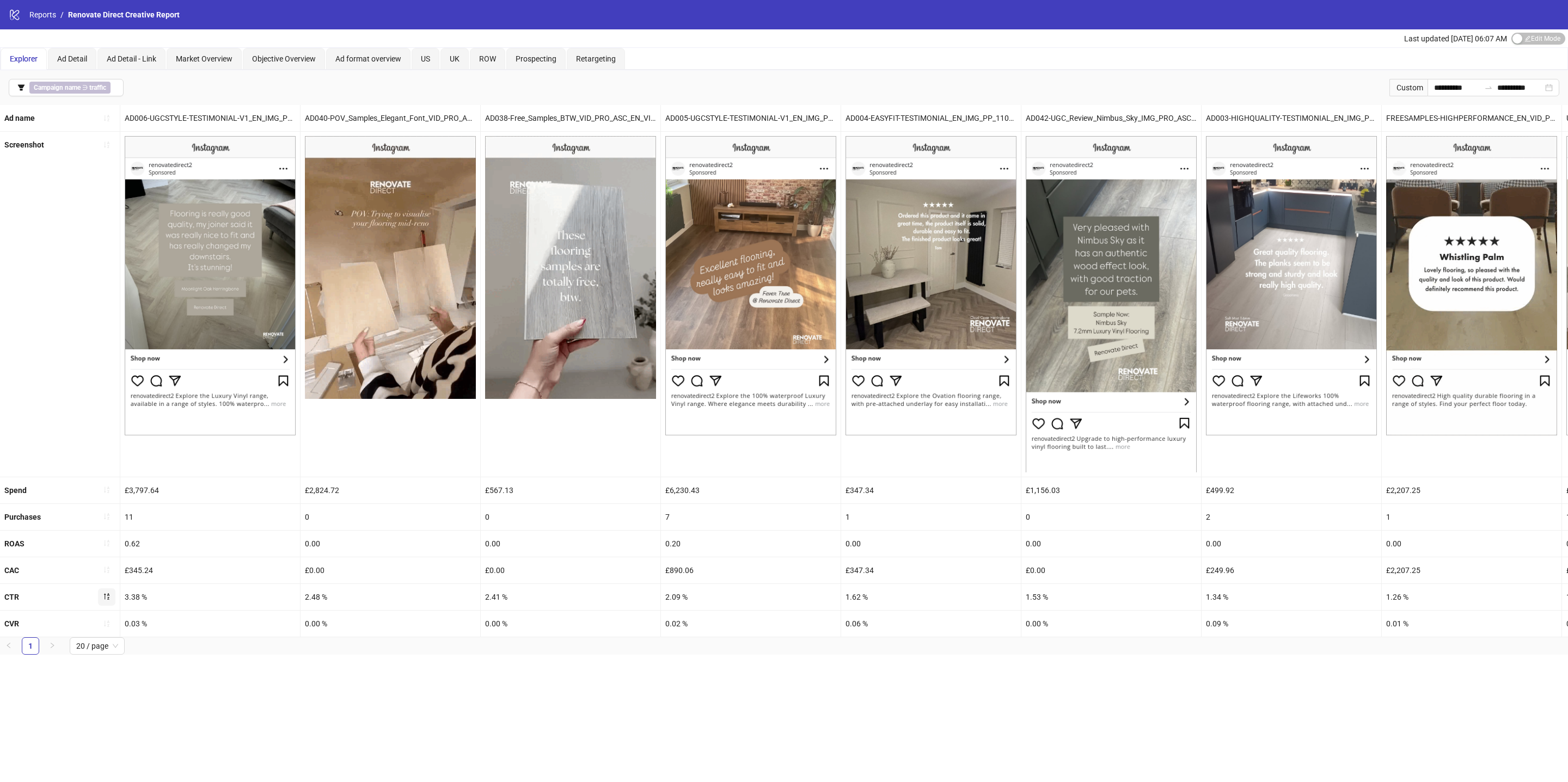
click at [103, 597] on icon "sort-descending" at bounding box center [107, 596] width 8 height 8
